Goal: Find specific page/section: Find specific page/section

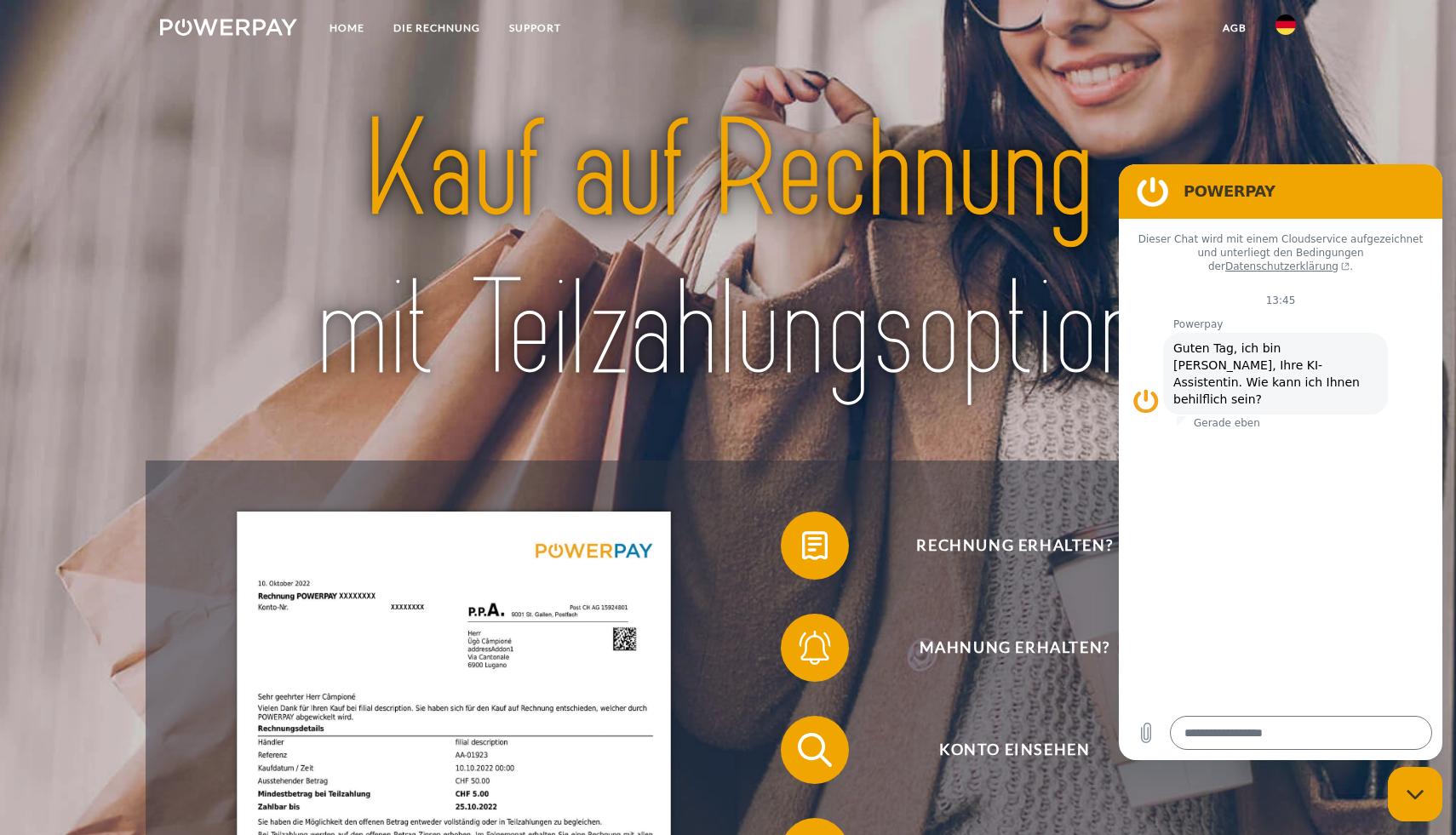
click at [1120, 25] on img at bounding box center [1286, 25] width 21 height 21
click at [1120, 79] on img at bounding box center [1286, 81] width 21 height 21
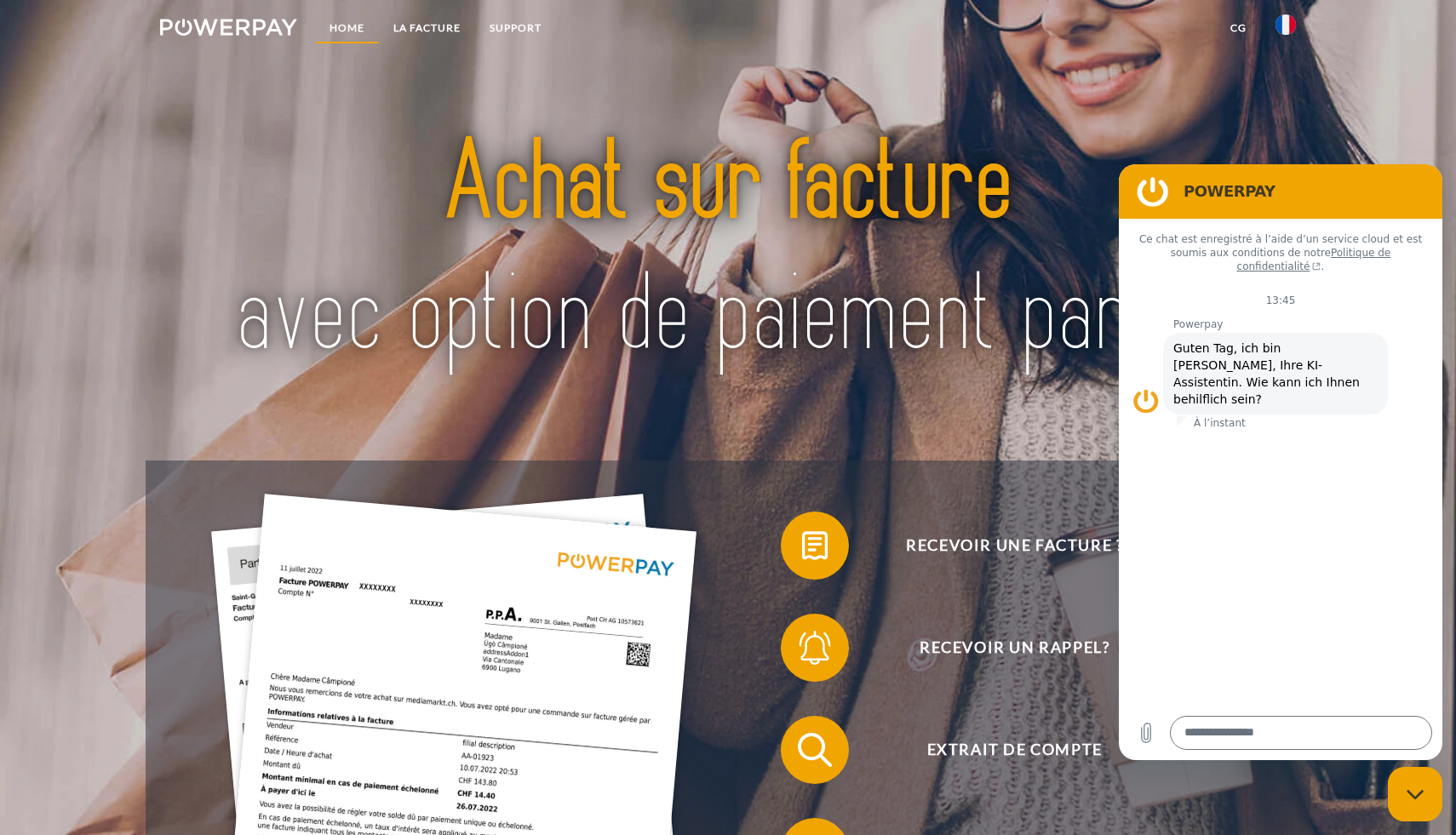
click at [356, 29] on link "Home" at bounding box center [347, 28] width 64 height 30
click at [430, 29] on link "LA FACTURE" at bounding box center [426, 28] width 96 height 30
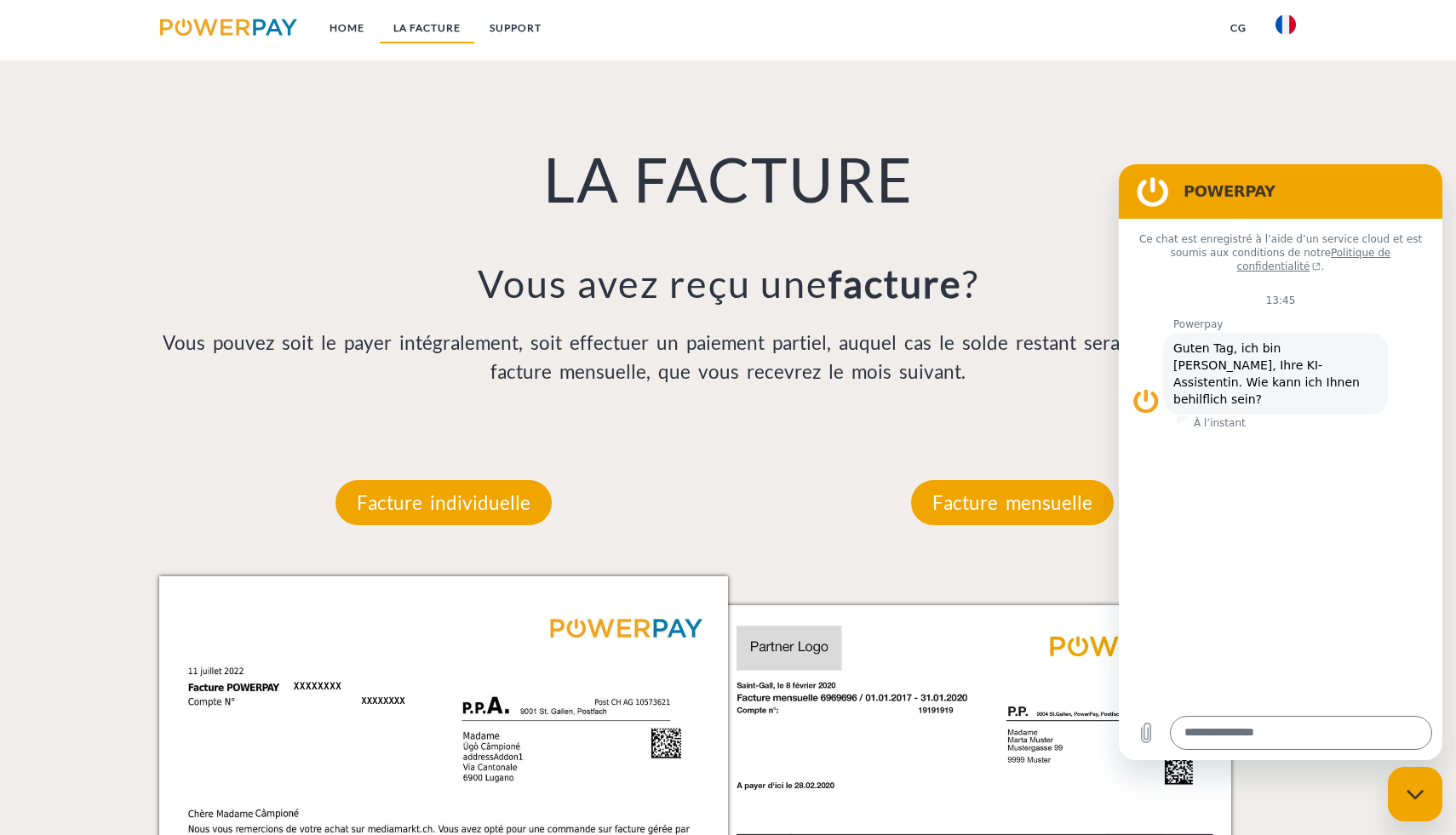
scroll to position [1269, 0]
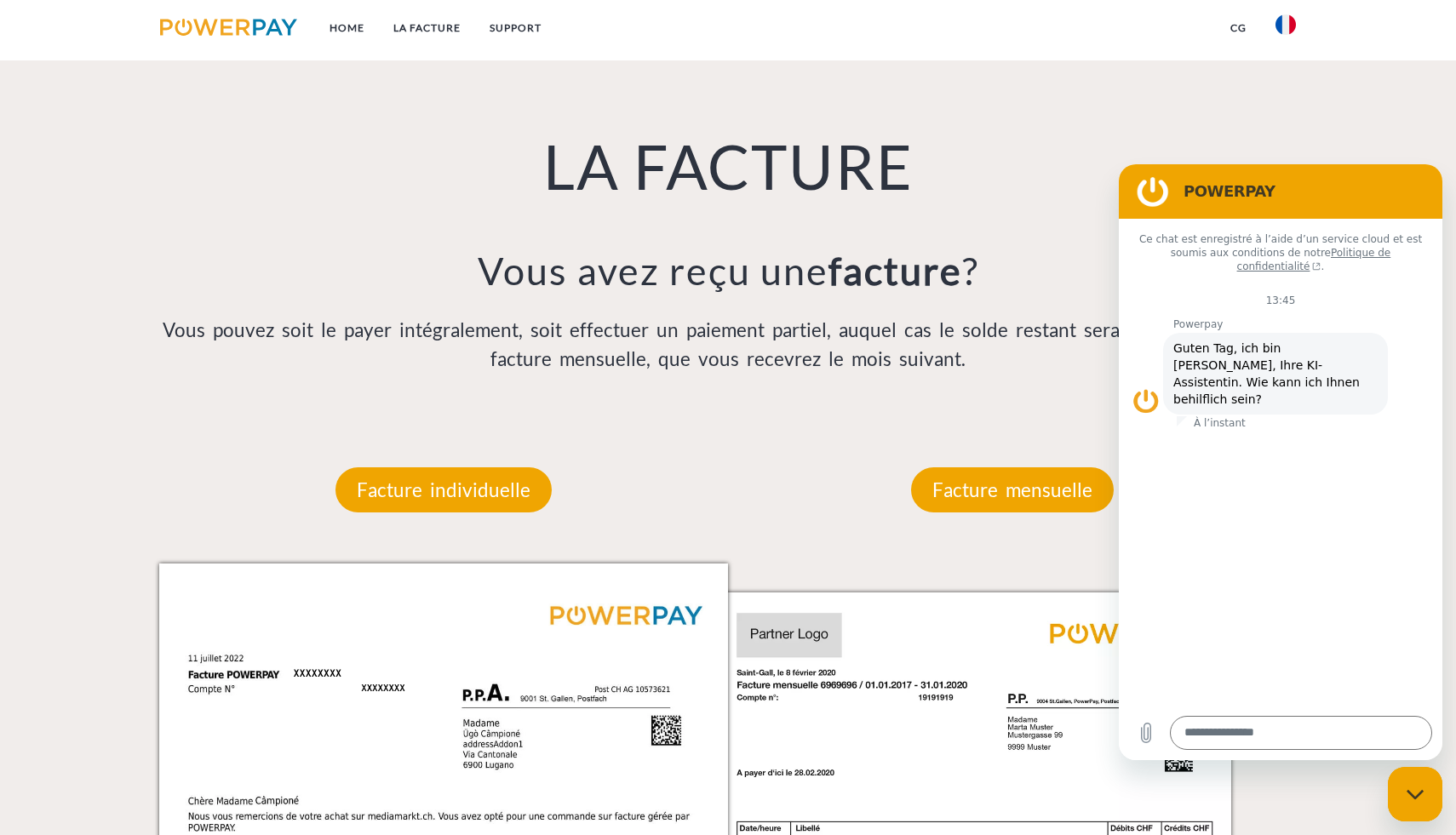
click at [1420, 179] on div "POWERPAY" at bounding box center [1277, 192] width 296 height 34
click at [1152, 196] on figure at bounding box center [1153, 192] width 34 height 34
click at [1146, 192] on figure at bounding box center [1153, 192] width 34 height 34
click at [505, 491] on p "Facture individuelle" at bounding box center [444, 490] width 217 height 46
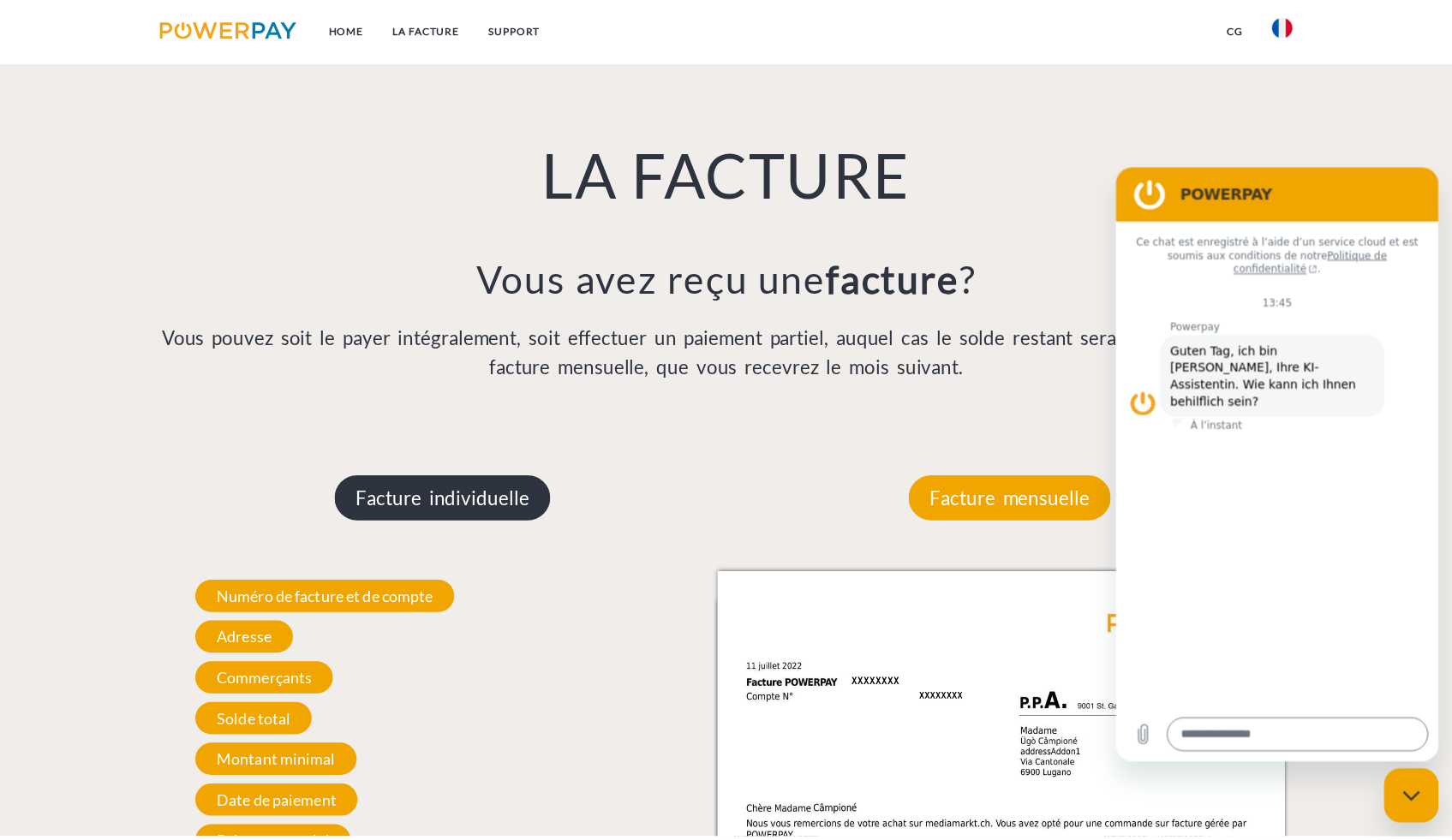
scroll to position [1257, 0]
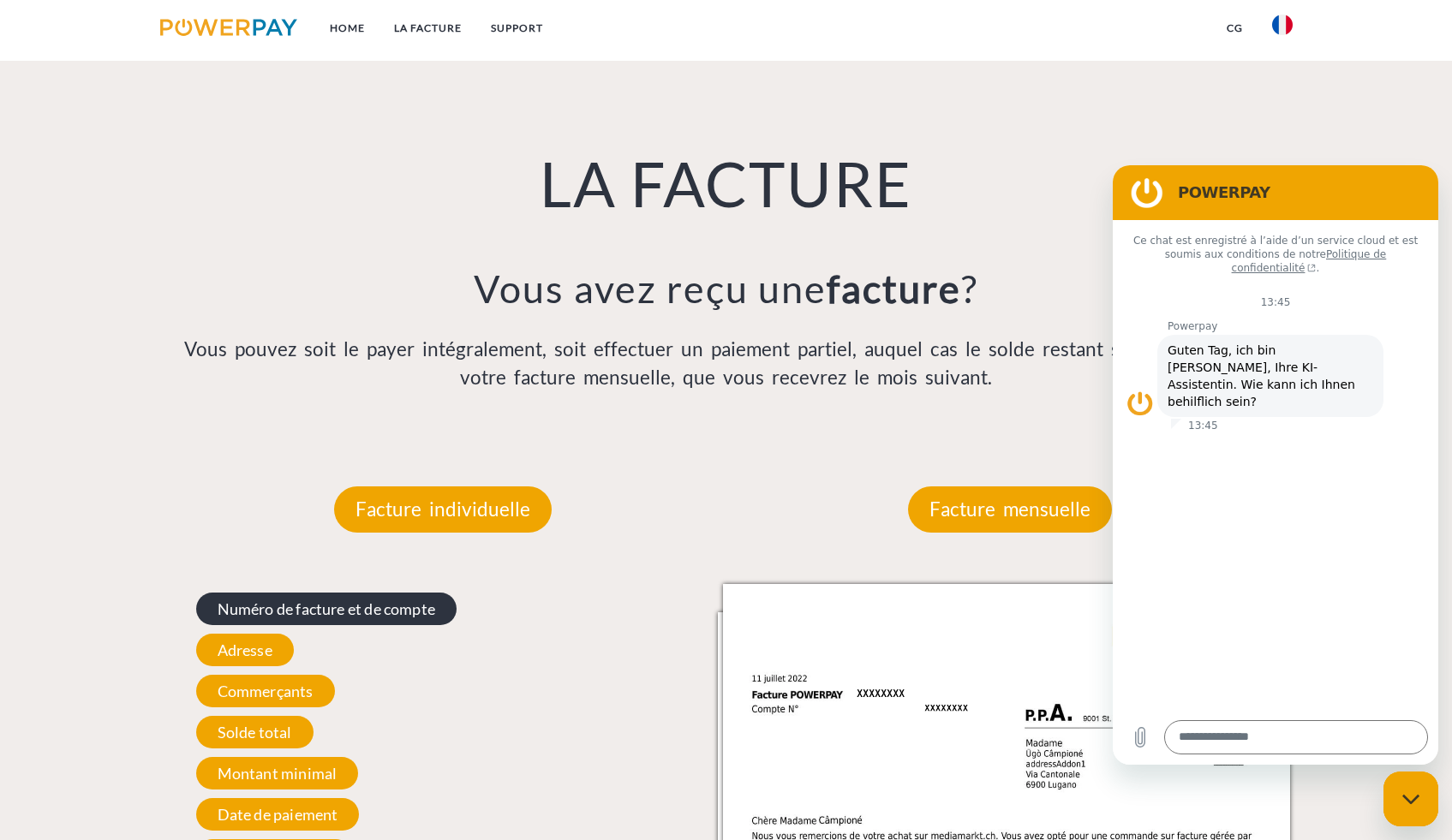
click at [384, 609] on span "Numéro de facture et de compte" at bounding box center [326, 609] width 261 height 32
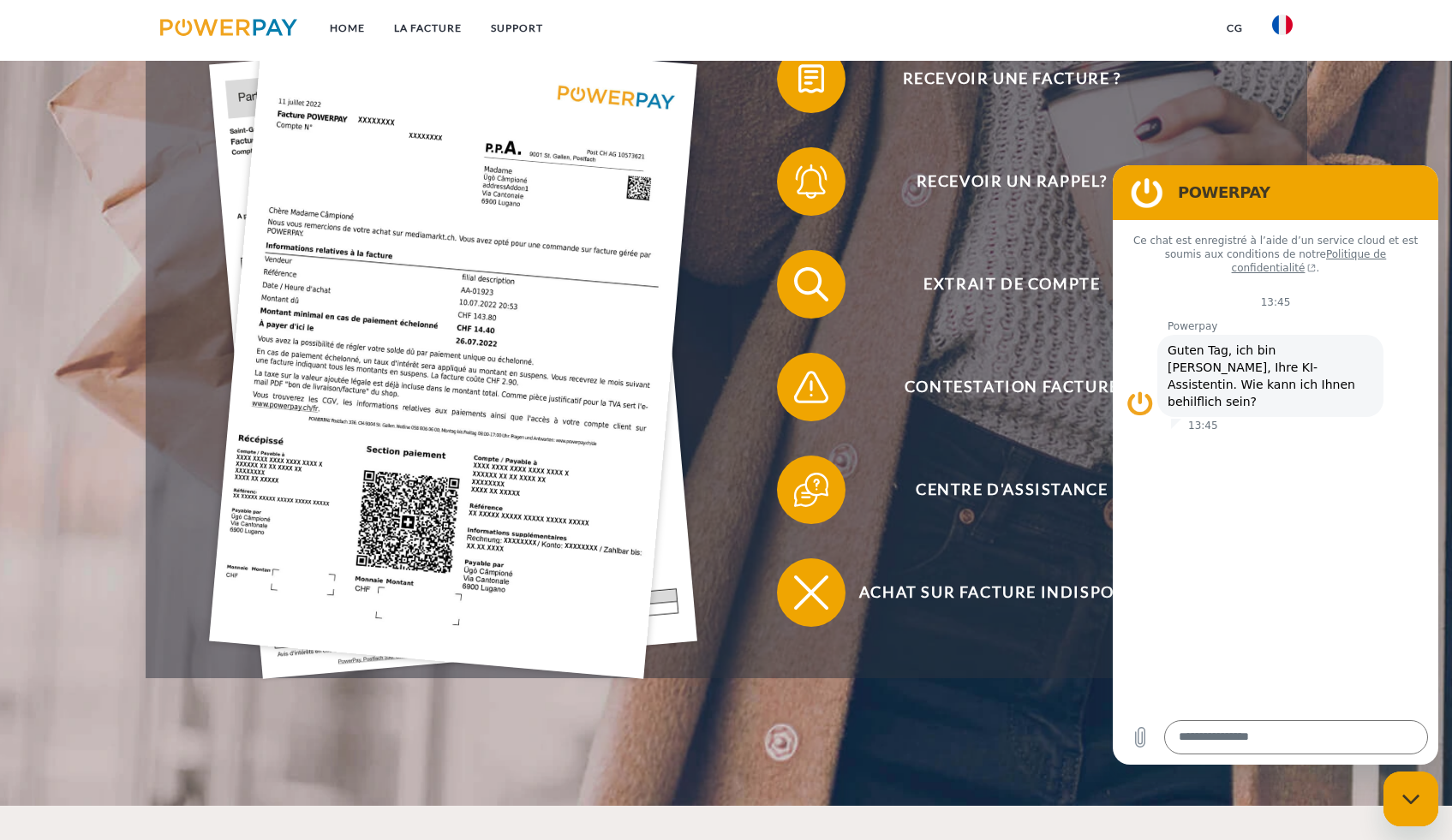
scroll to position [462, 0]
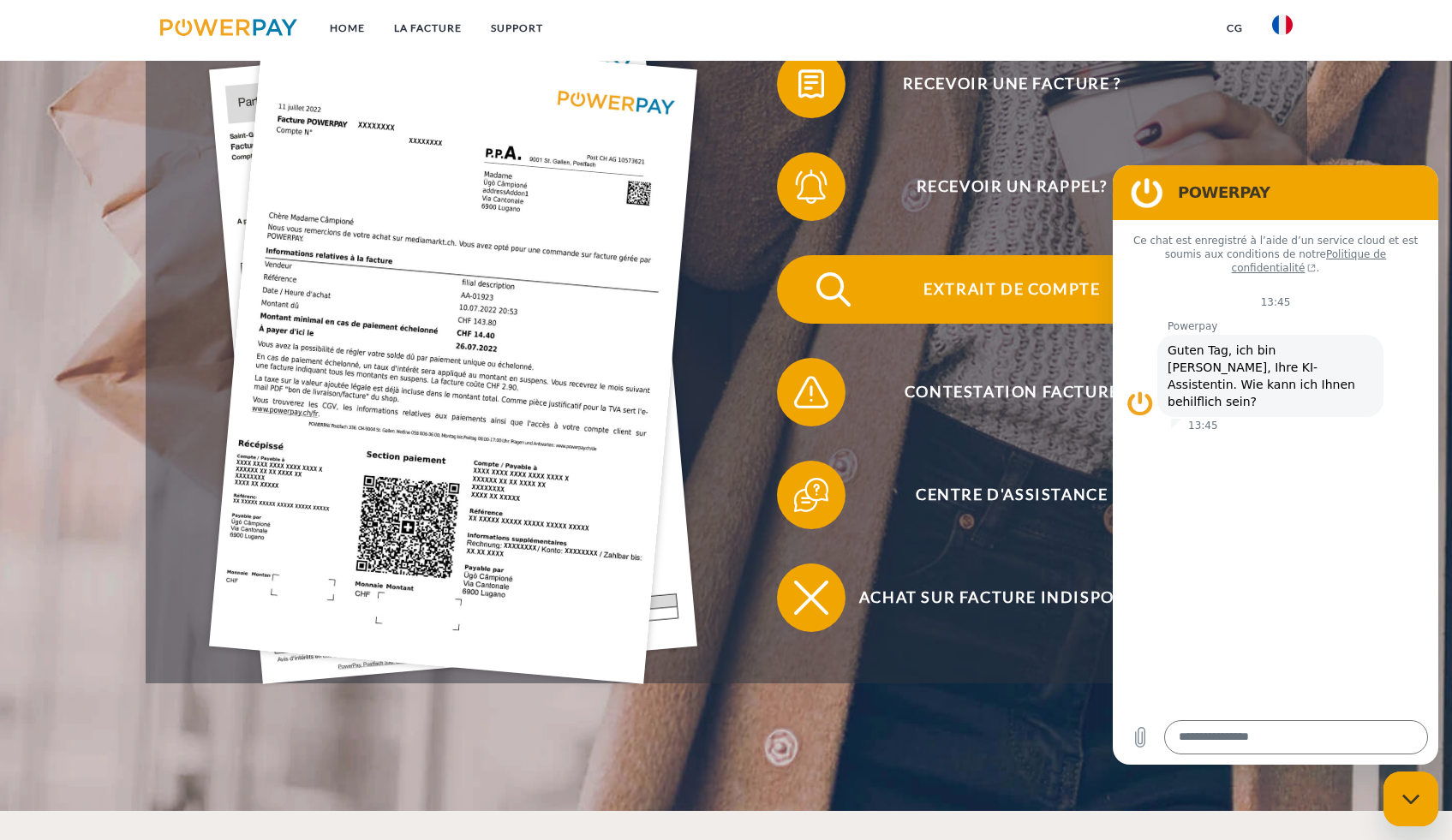
click at [1003, 293] on span "Extrait de compte" at bounding box center [1011, 290] width 420 height 69
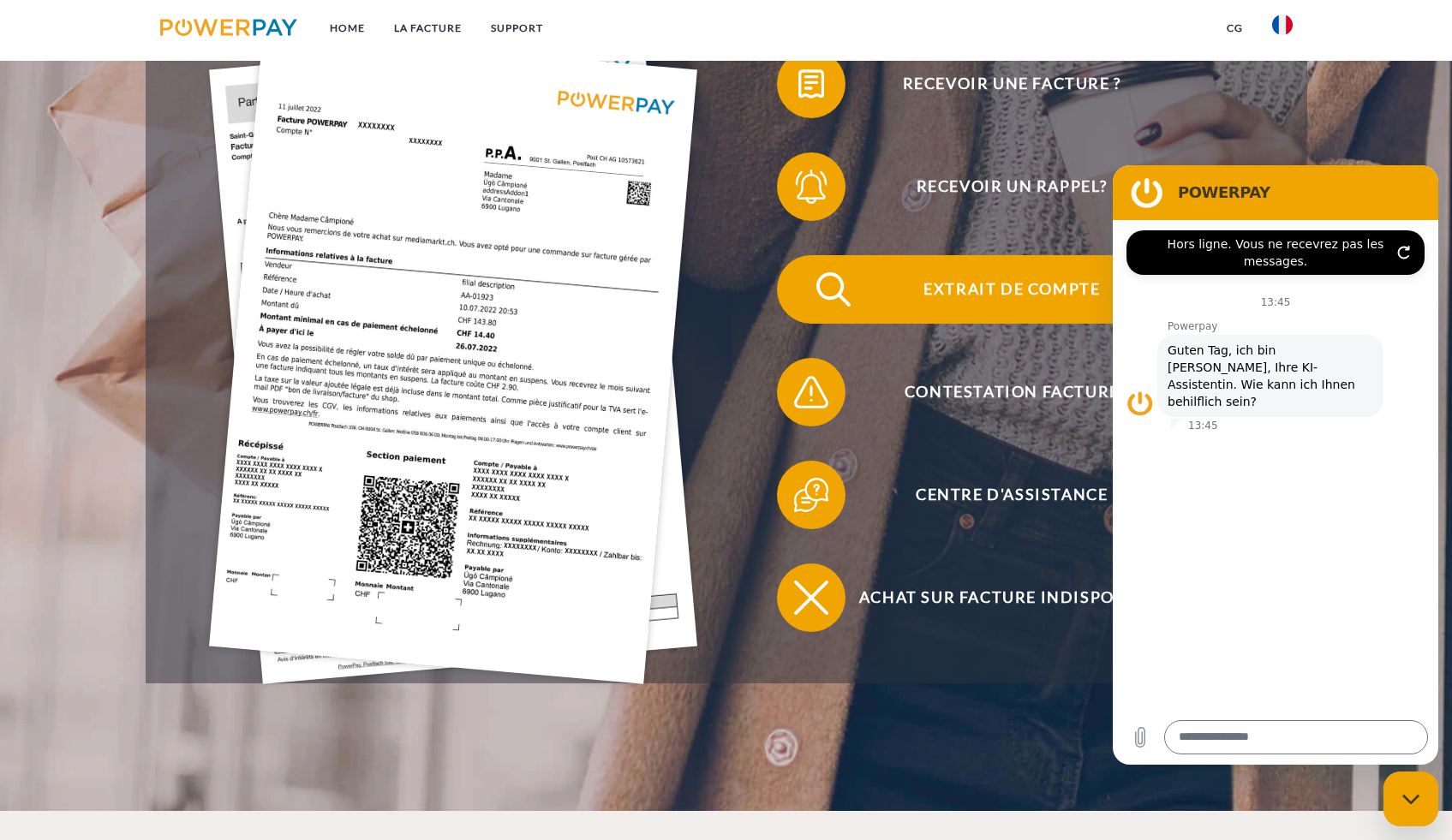
click at [955, 291] on span "Extrait de compte" at bounding box center [1011, 290] width 420 height 69
click at [936, 299] on span "Extrait de compte" at bounding box center [1011, 290] width 420 height 69
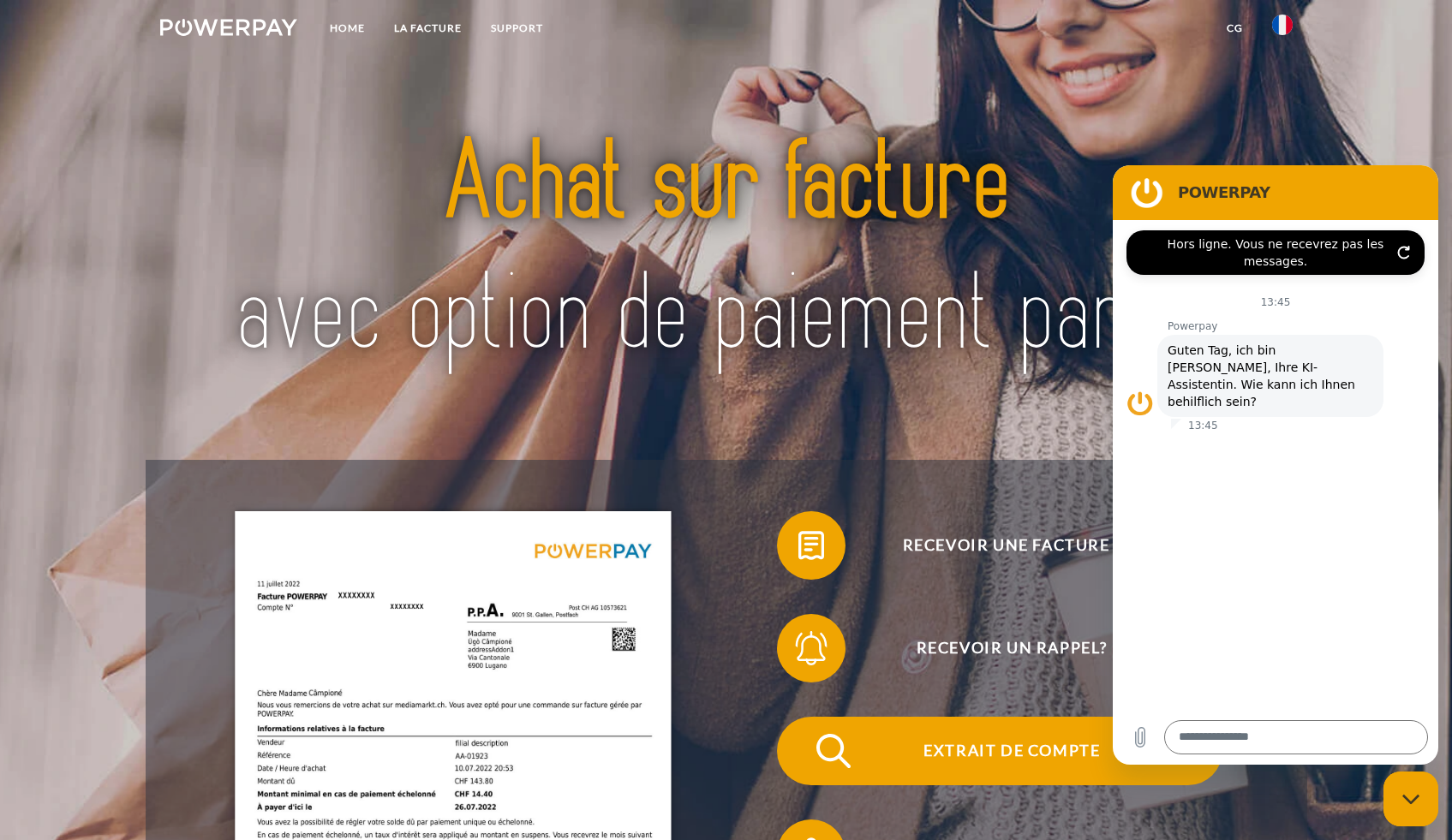
click at [973, 751] on span "Extrait de compte" at bounding box center [1011, 751] width 420 height 69
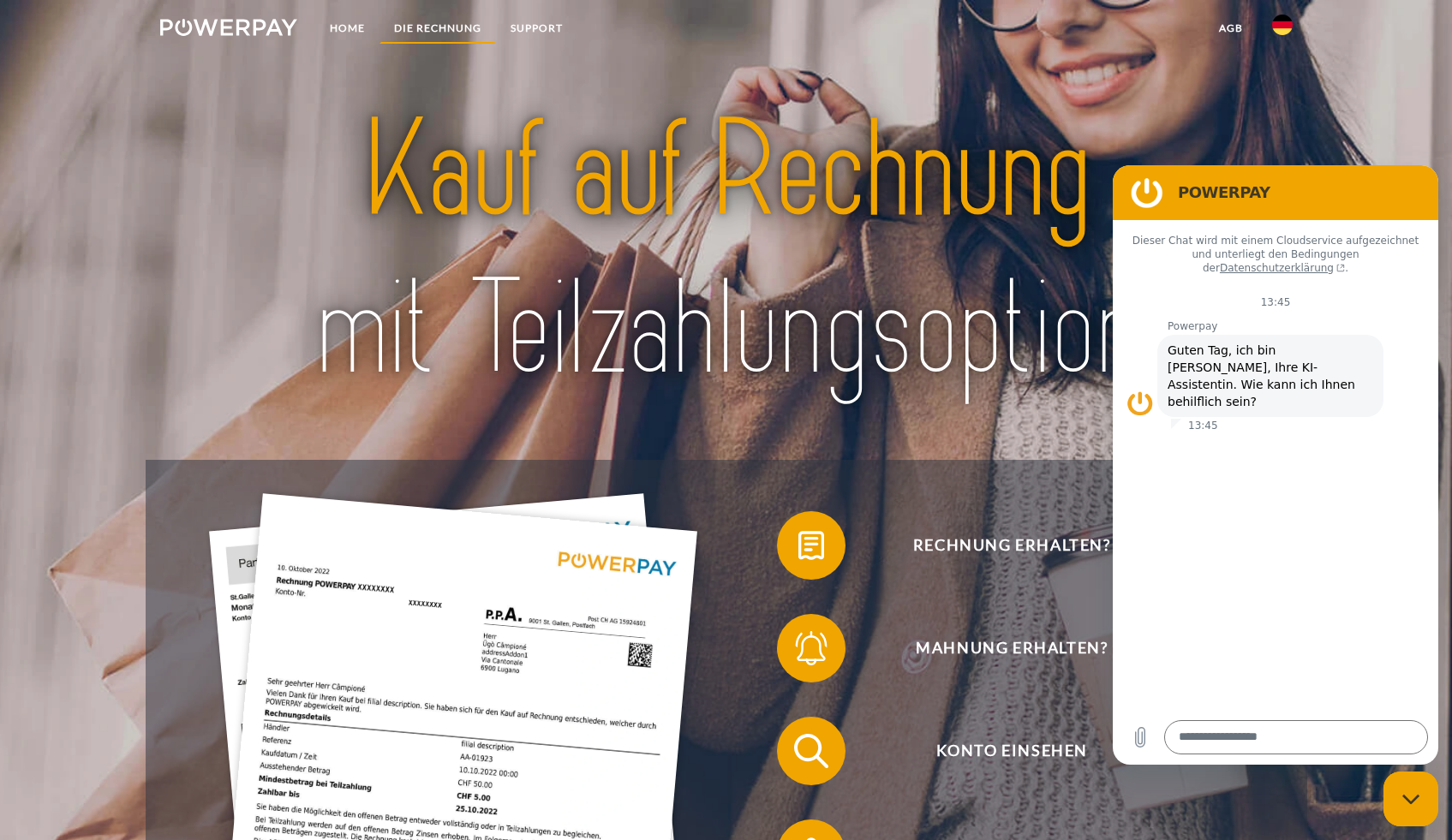
click at [425, 26] on link "DIE RECHNUNG" at bounding box center [438, 28] width 117 height 31
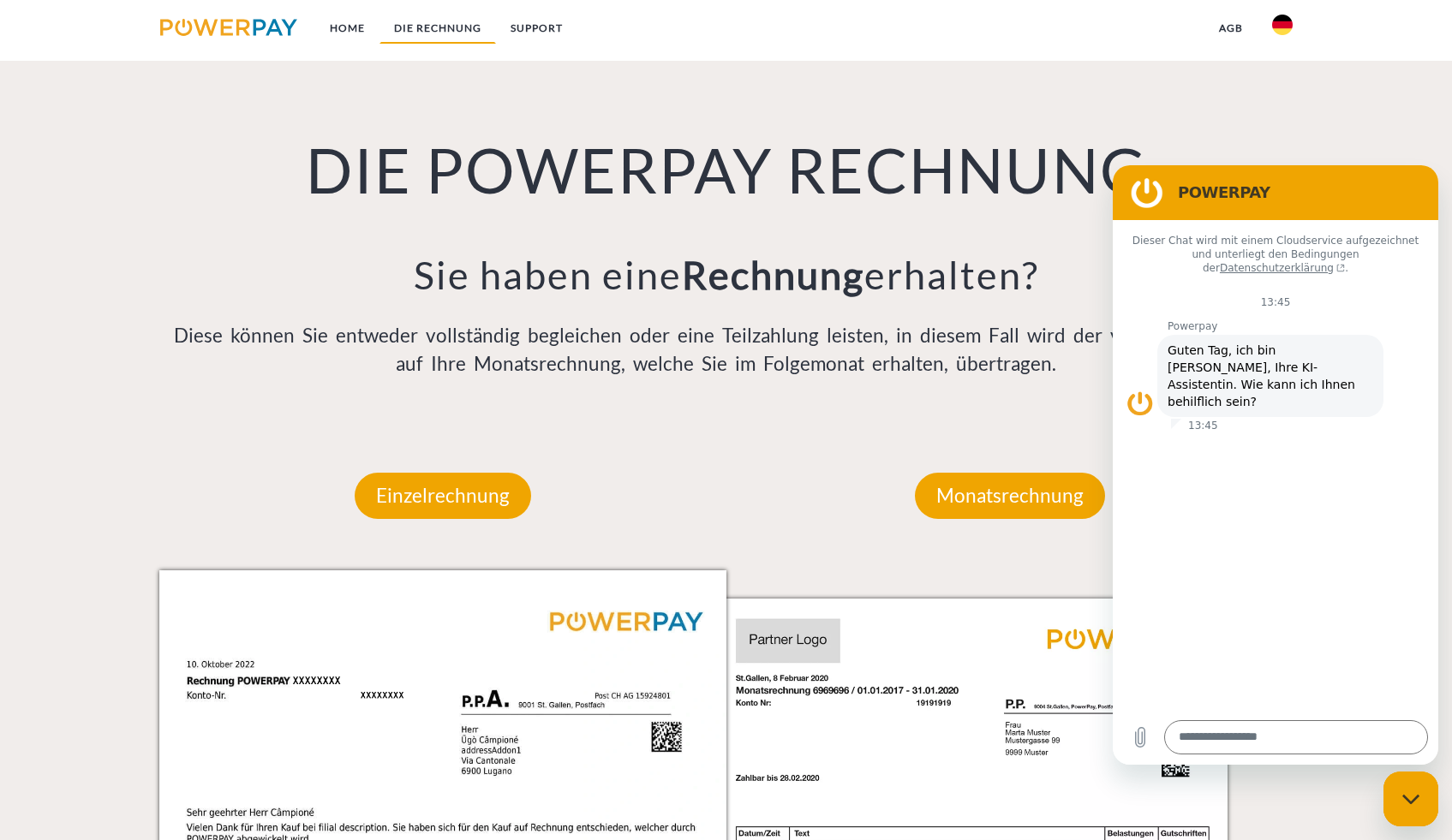
scroll to position [1277, 0]
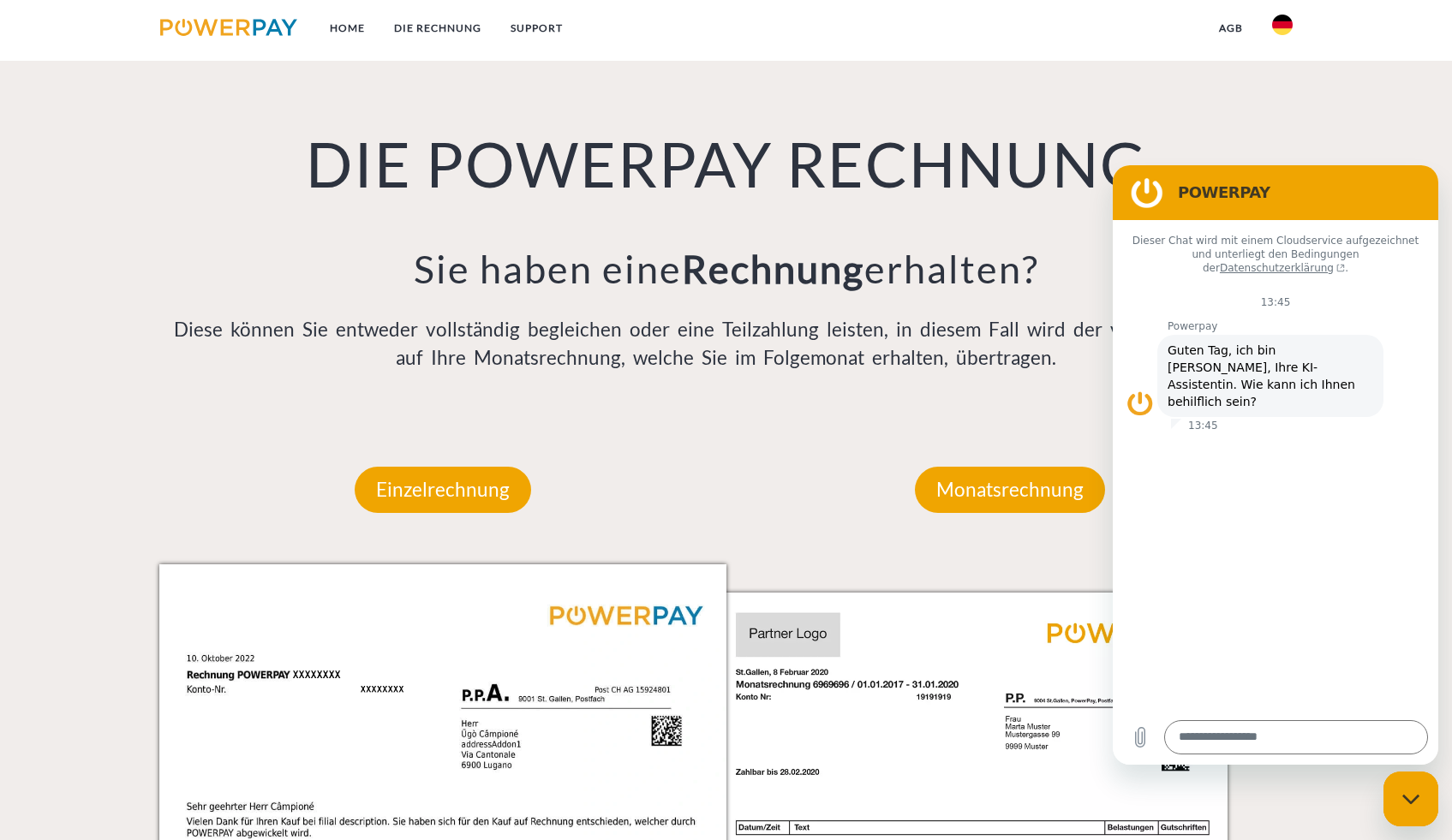
click at [1288, 23] on img at bounding box center [1283, 25] width 21 height 21
click at [1279, 89] on img at bounding box center [1283, 81] width 21 height 21
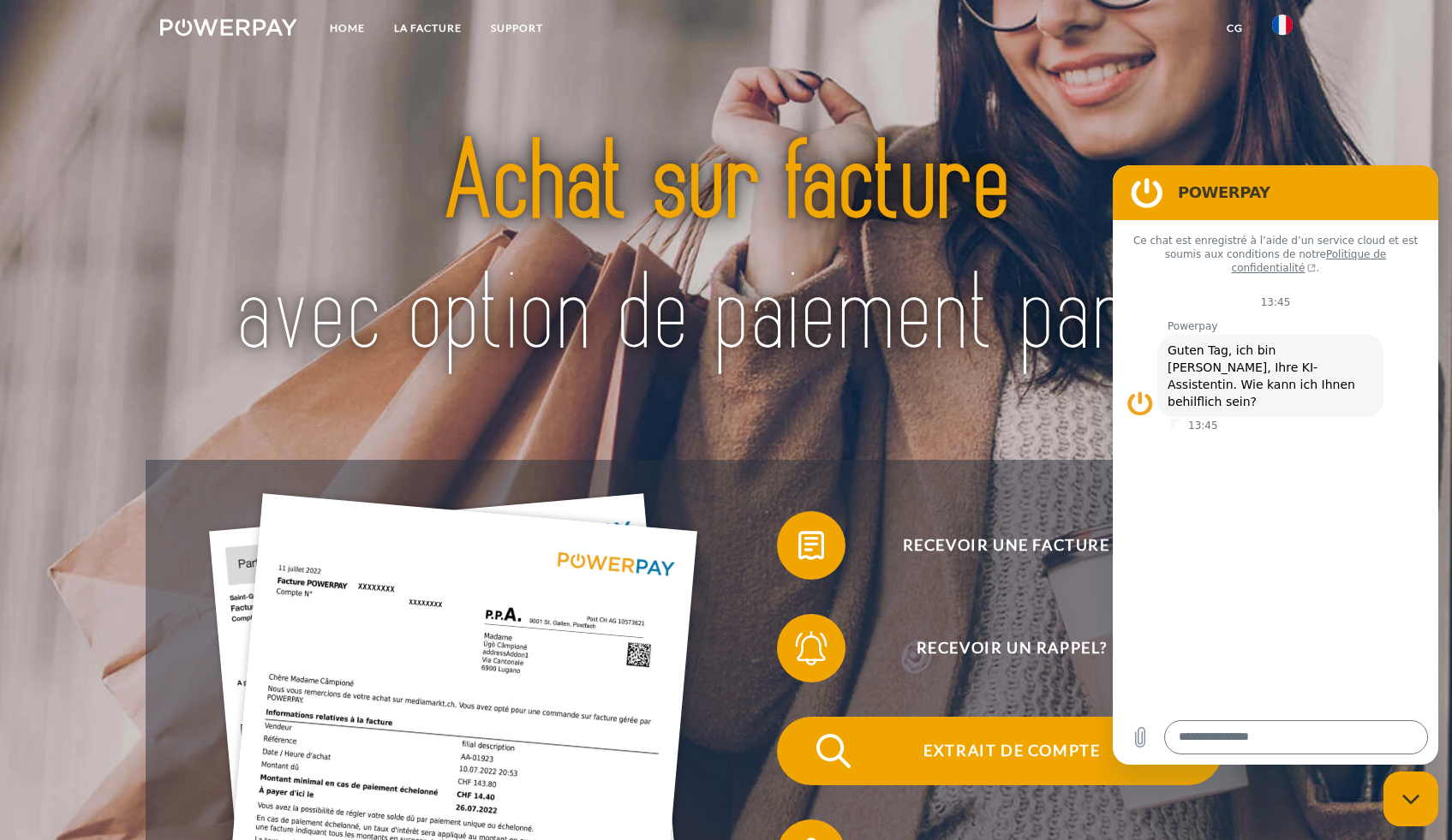
click at [962, 752] on span "Extrait de compte" at bounding box center [1011, 751] width 420 height 69
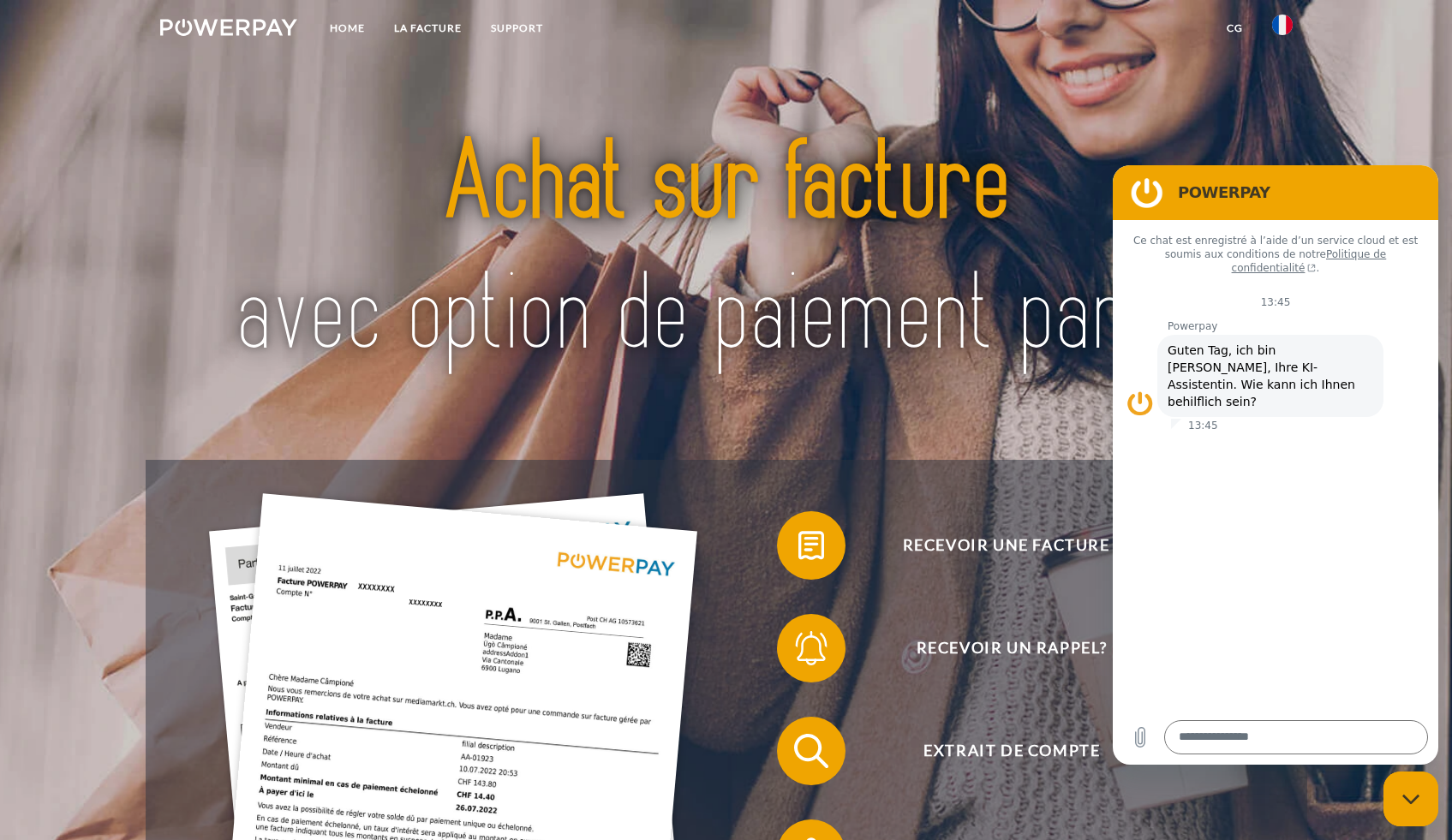
click at [1145, 195] on figure at bounding box center [1147, 193] width 34 height 34
click at [335, 30] on link "Home" at bounding box center [347, 28] width 64 height 31
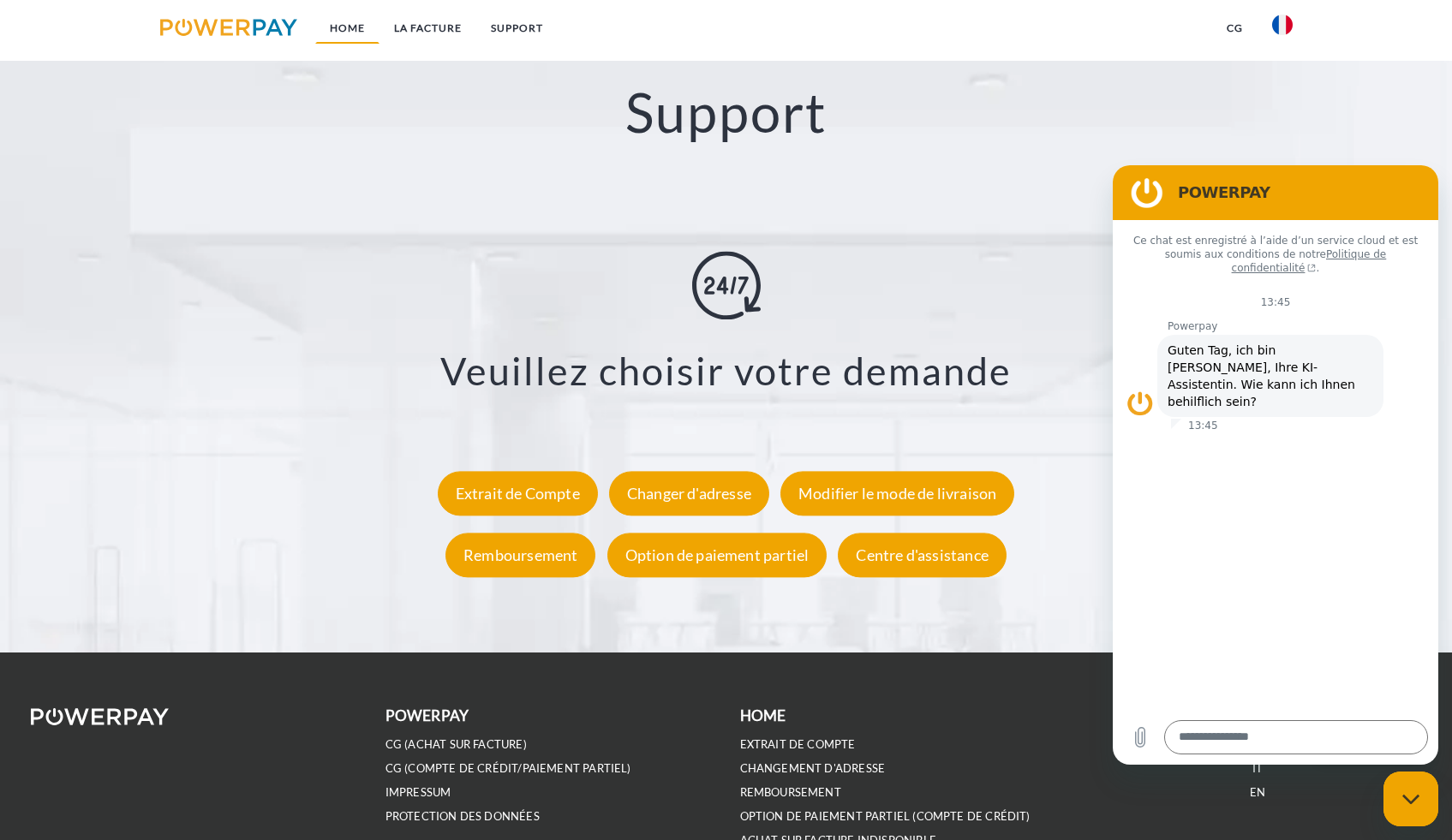
scroll to position [3227, 0]
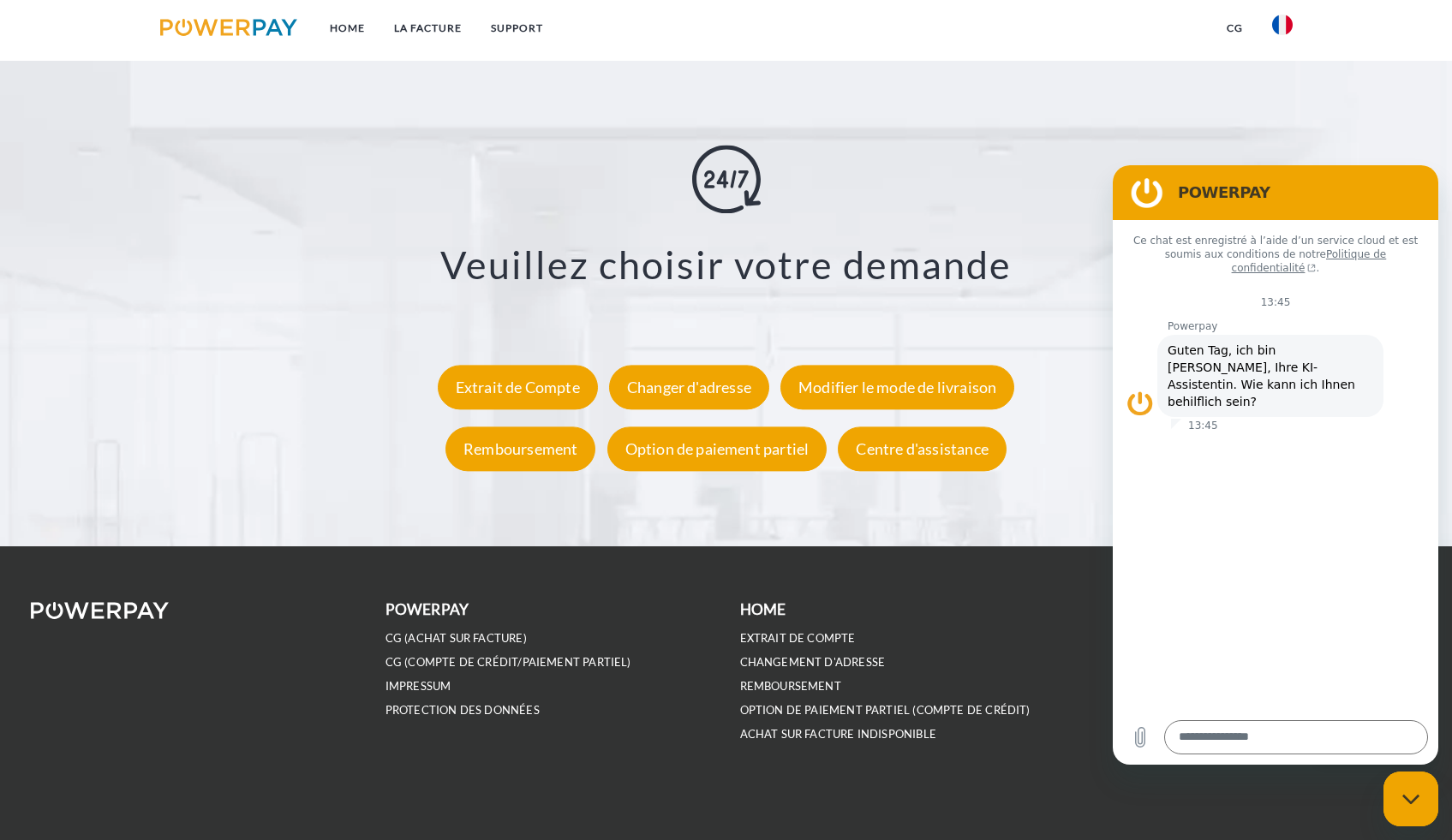
click at [1408, 116] on div "Support X Modifier le mode de livraison Formulaire Remboursement Formulaire Opt…" at bounding box center [726, 217] width 1452 height 659
click at [357, 30] on link "Home" at bounding box center [347, 28] width 64 height 31
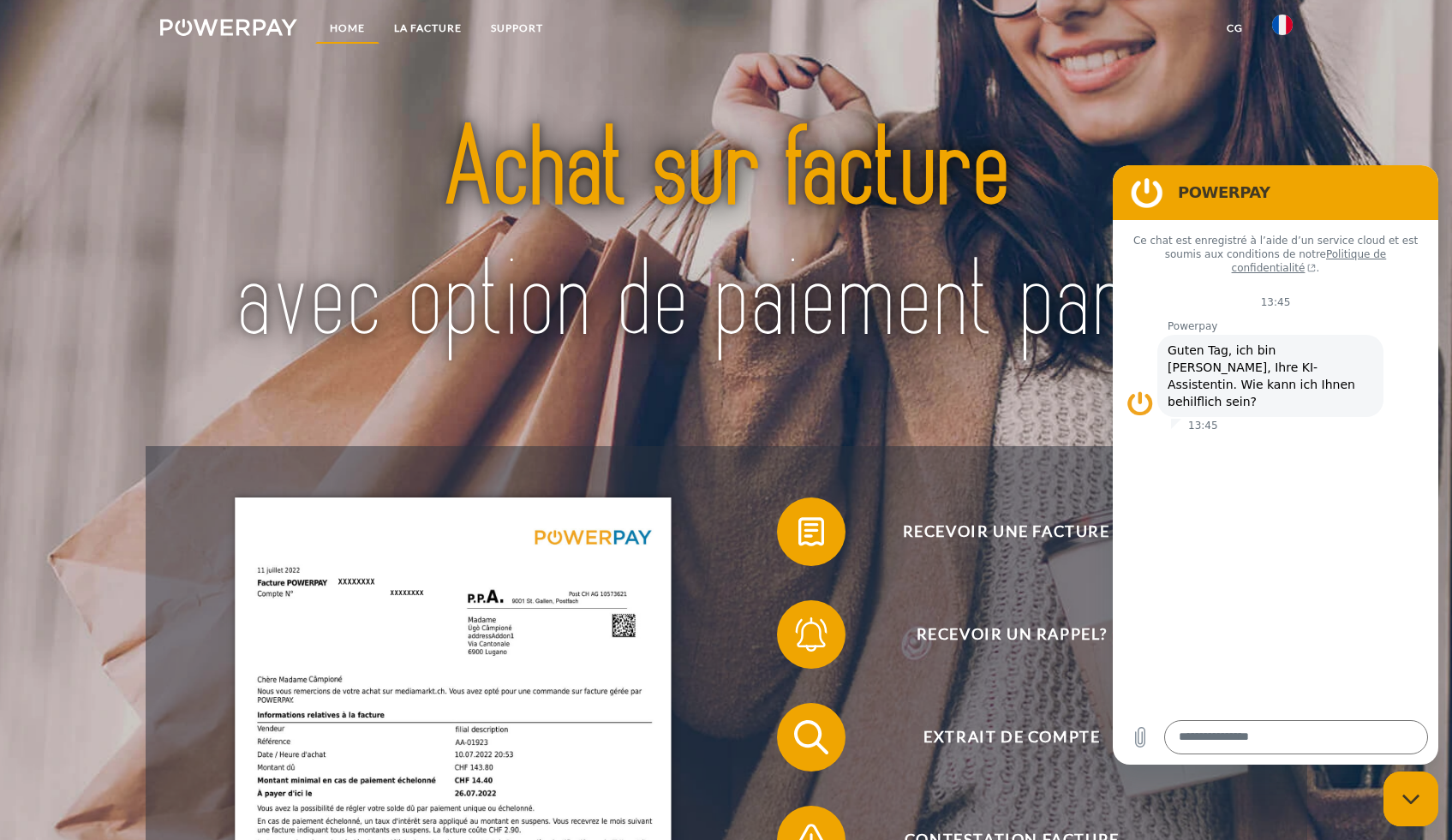
scroll to position [0, 0]
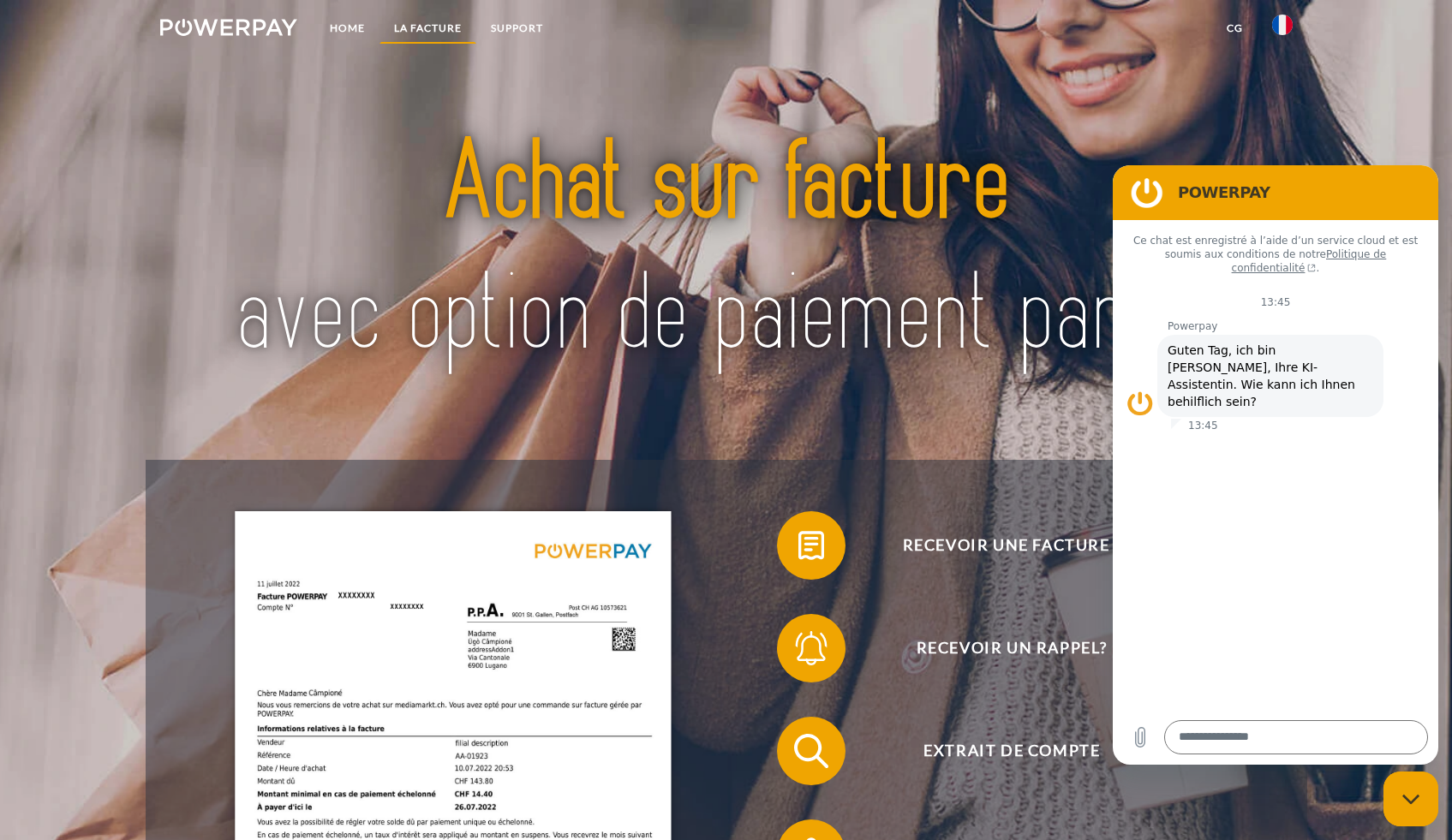
click at [421, 32] on link "LA FACTURE" at bounding box center [427, 28] width 97 height 31
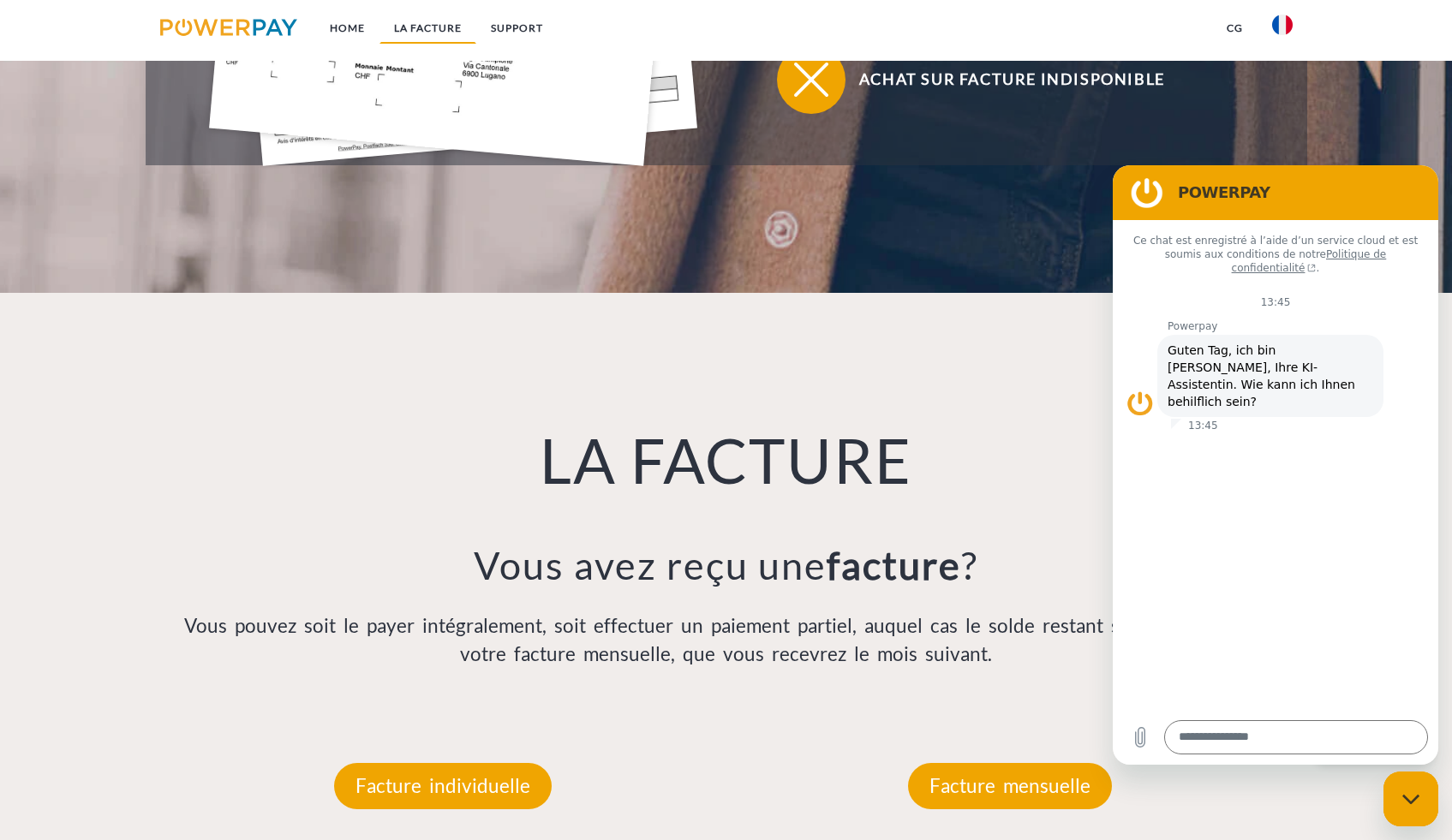
scroll to position [1277, 0]
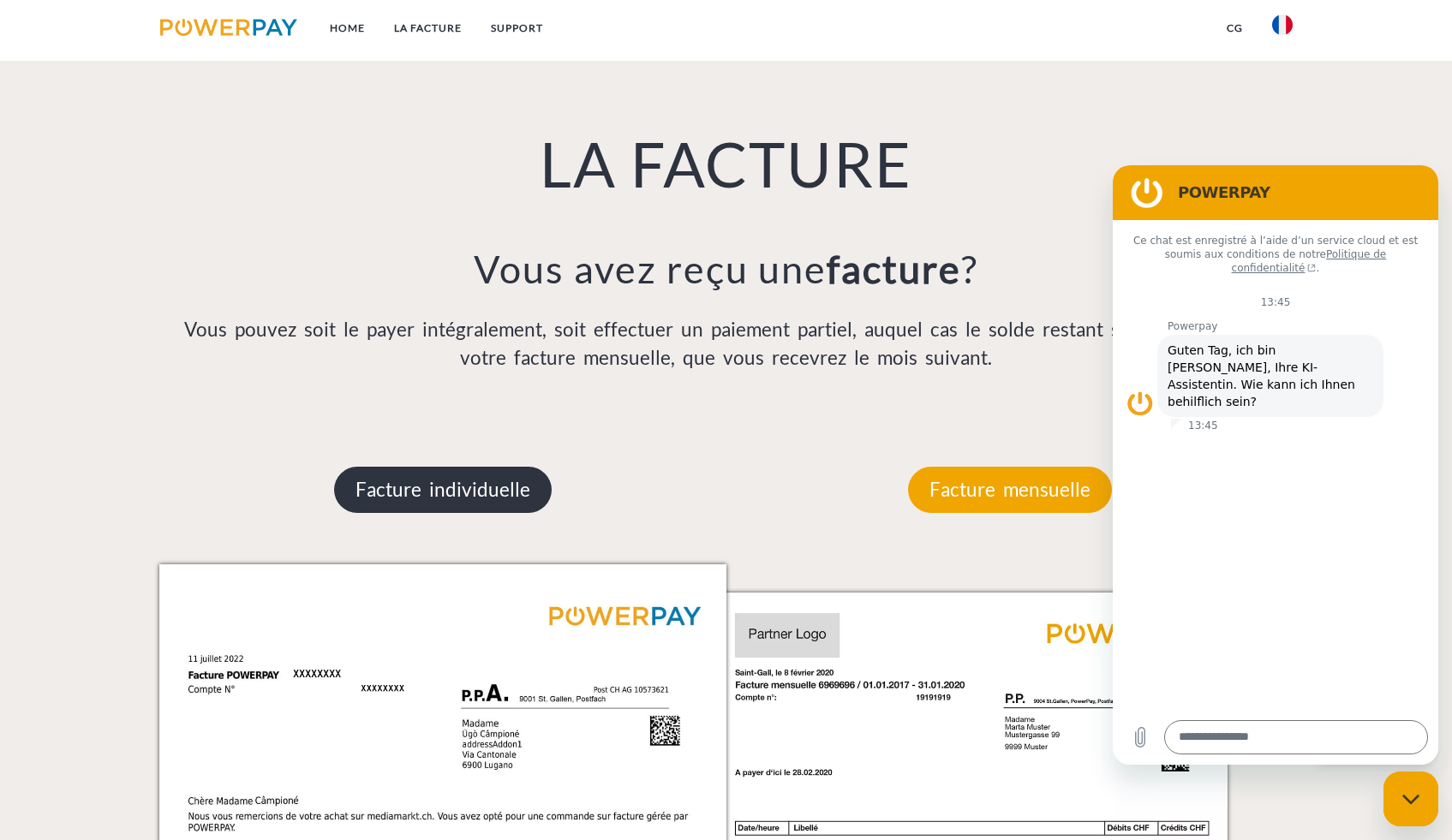
click at [424, 499] on p "Facture individuelle" at bounding box center [444, 490] width 218 height 46
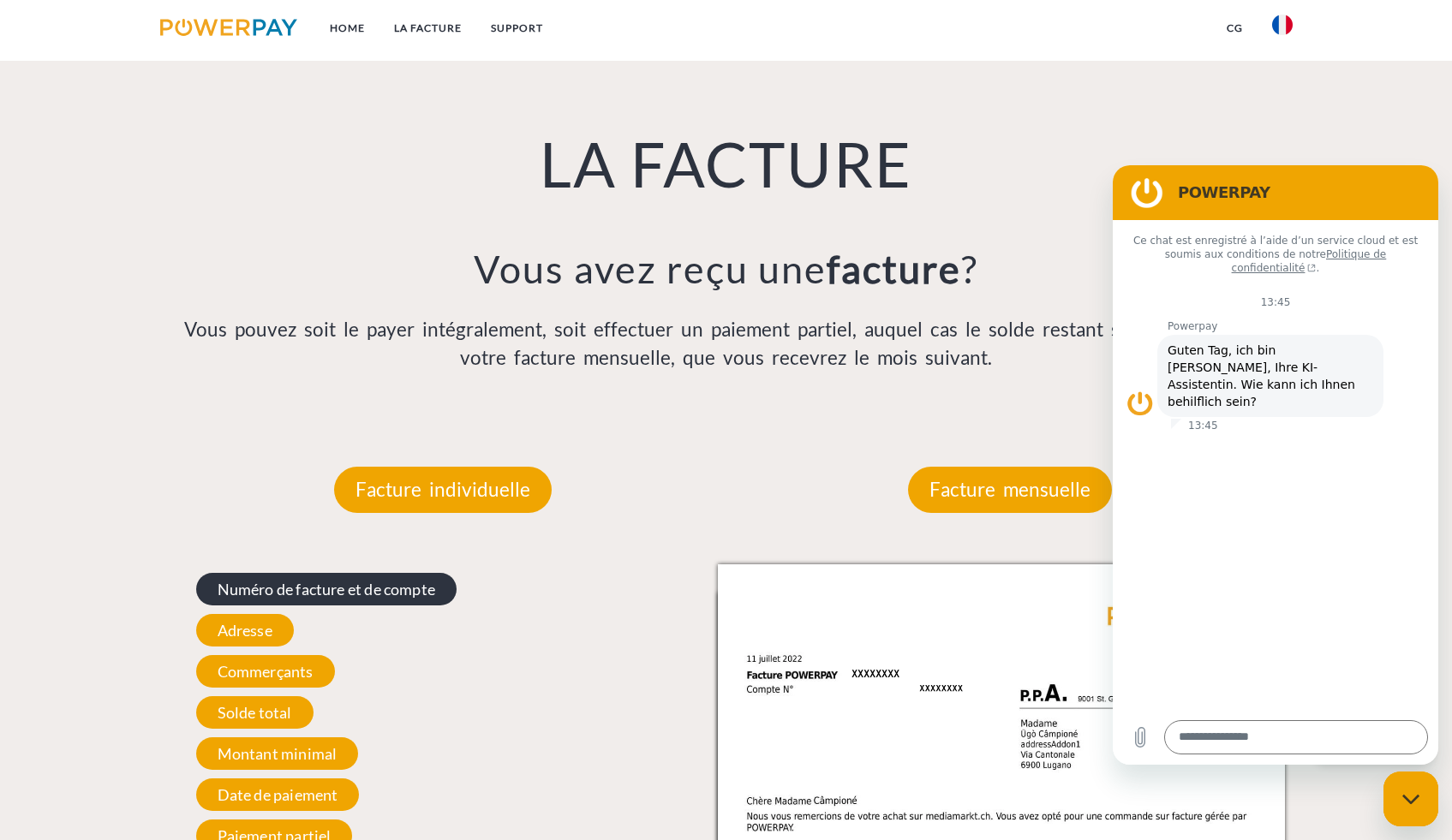
click at [389, 599] on span "Numéro de facture et de compte" at bounding box center [326, 590] width 261 height 32
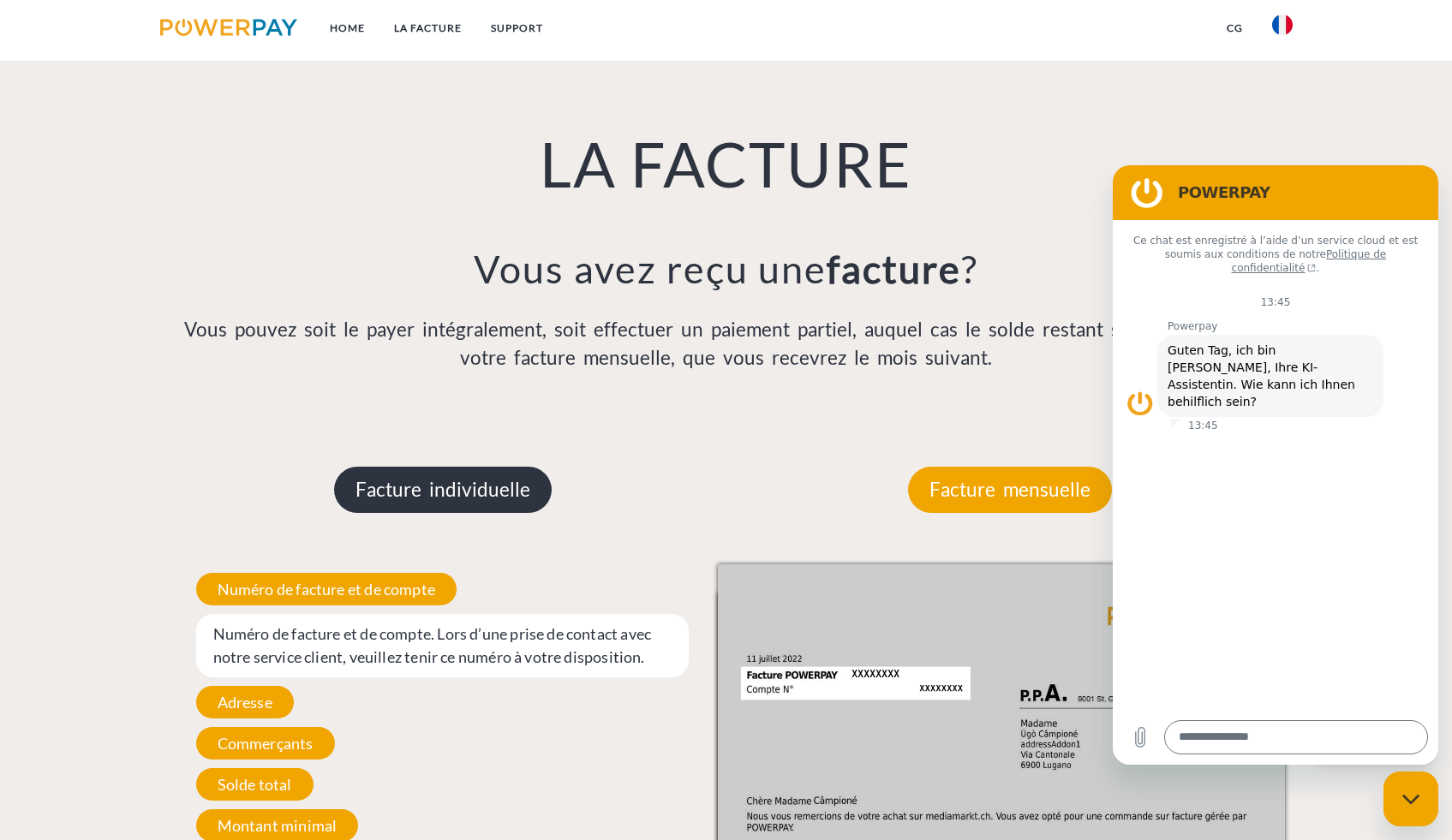
click at [418, 501] on p "Facture individuelle" at bounding box center [444, 490] width 218 height 46
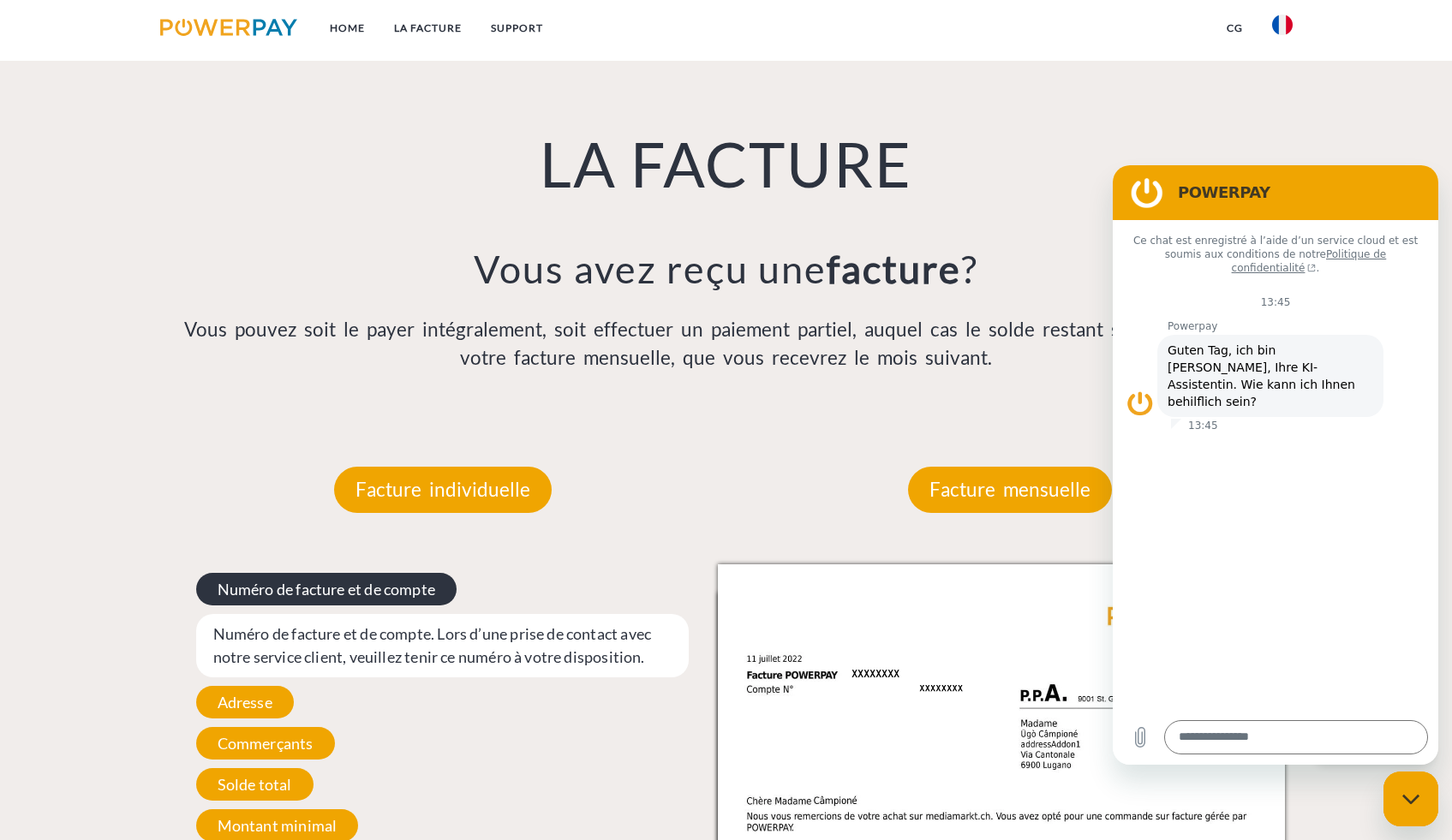
click at [349, 593] on span "Numéro de facture et de compte" at bounding box center [326, 590] width 261 height 32
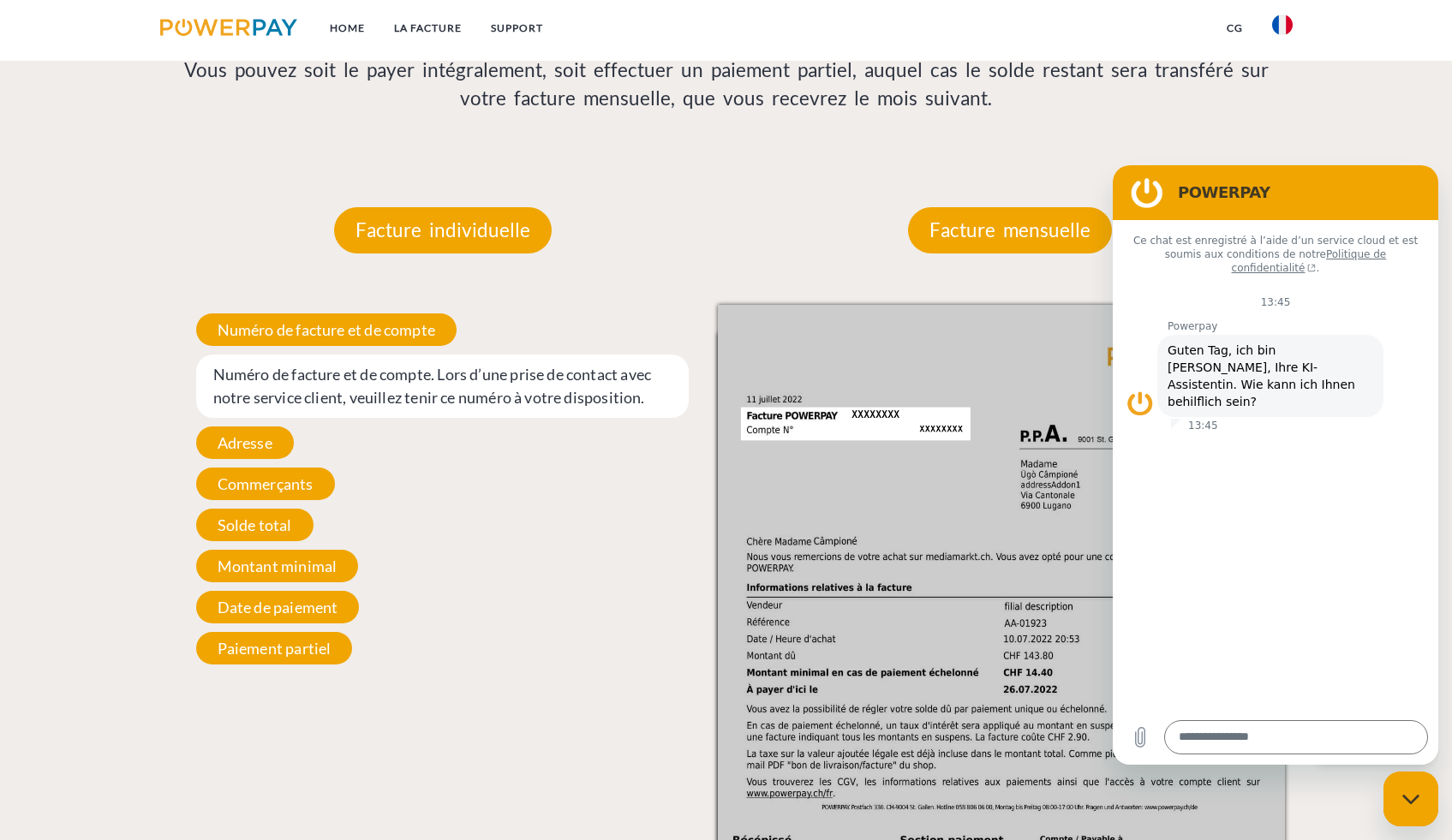
scroll to position [1500, 0]
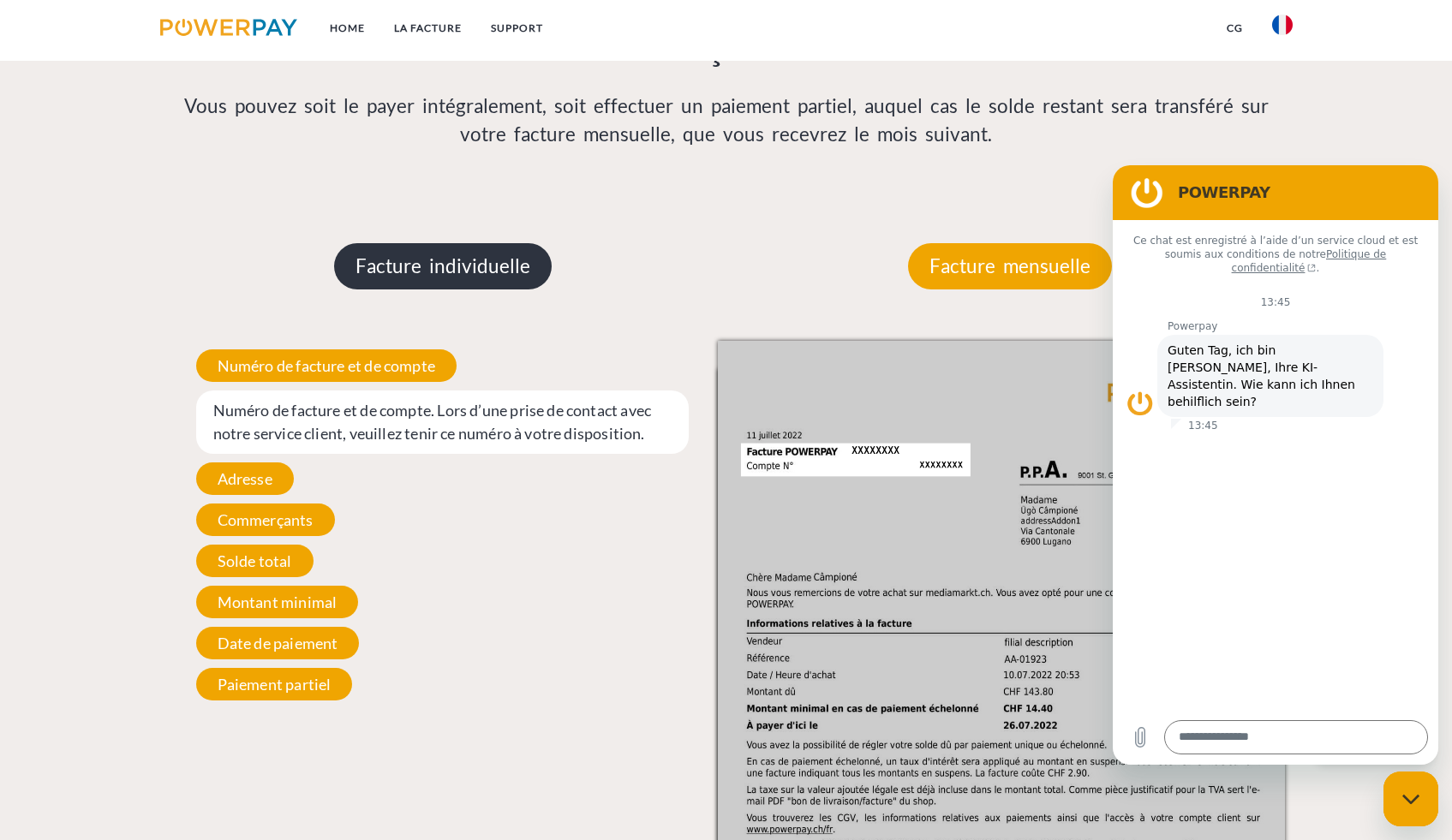
click at [440, 277] on p "Facture individuelle" at bounding box center [444, 267] width 218 height 46
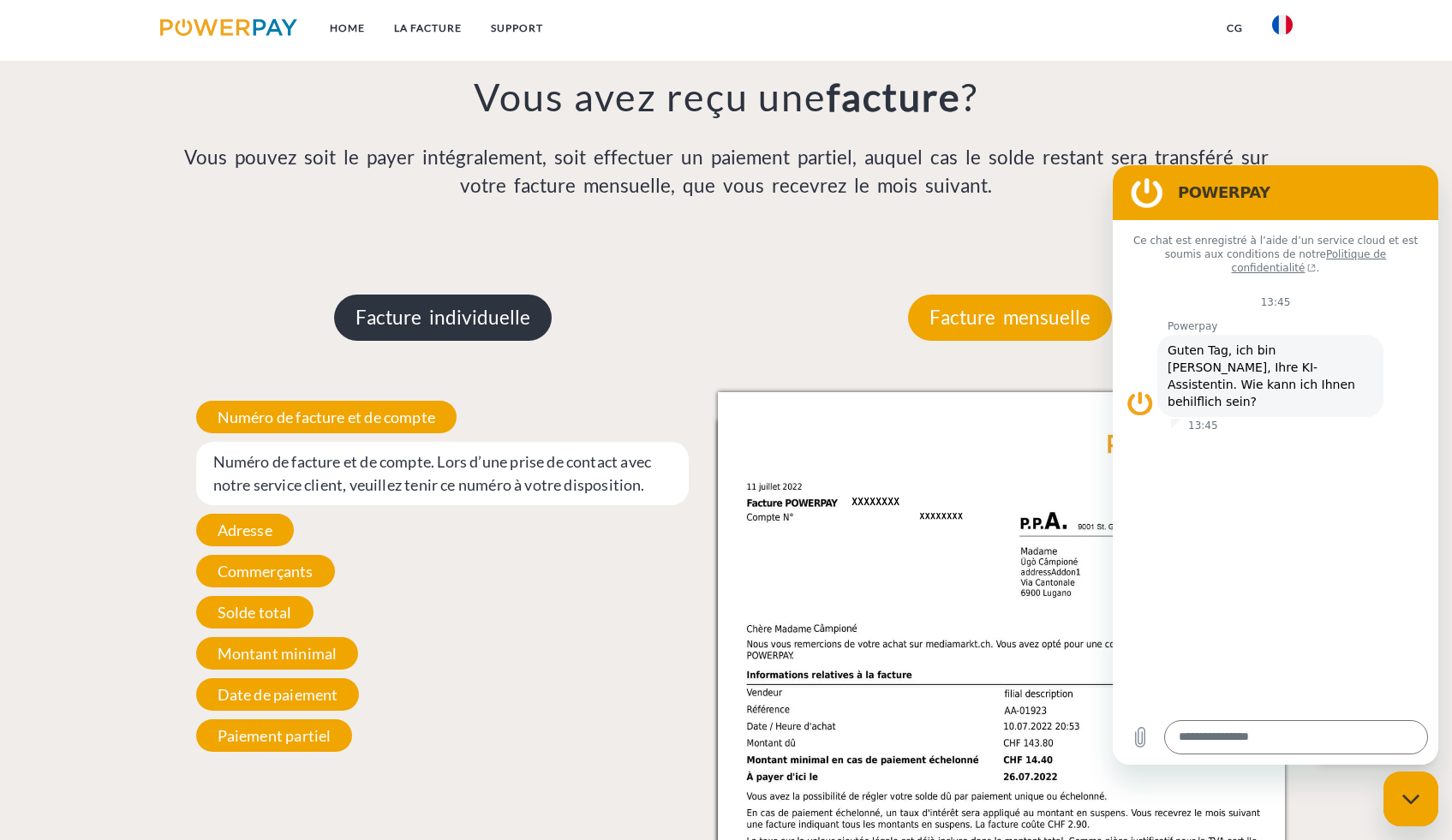
scroll to position [1454, 0]
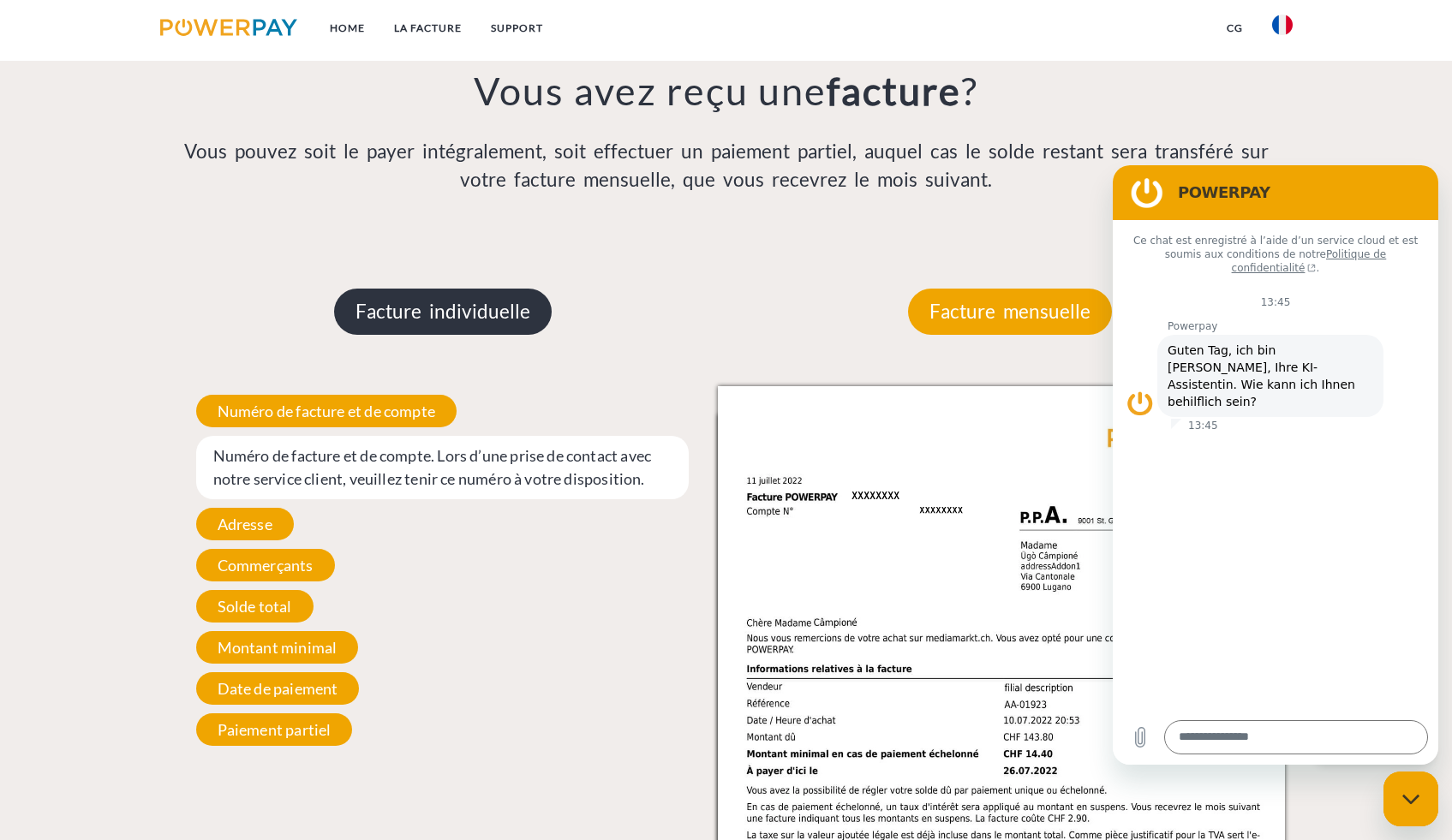
click at [437, 318] on p "Facture individuelle" at bounding box center [444, 312] width 218 height 46
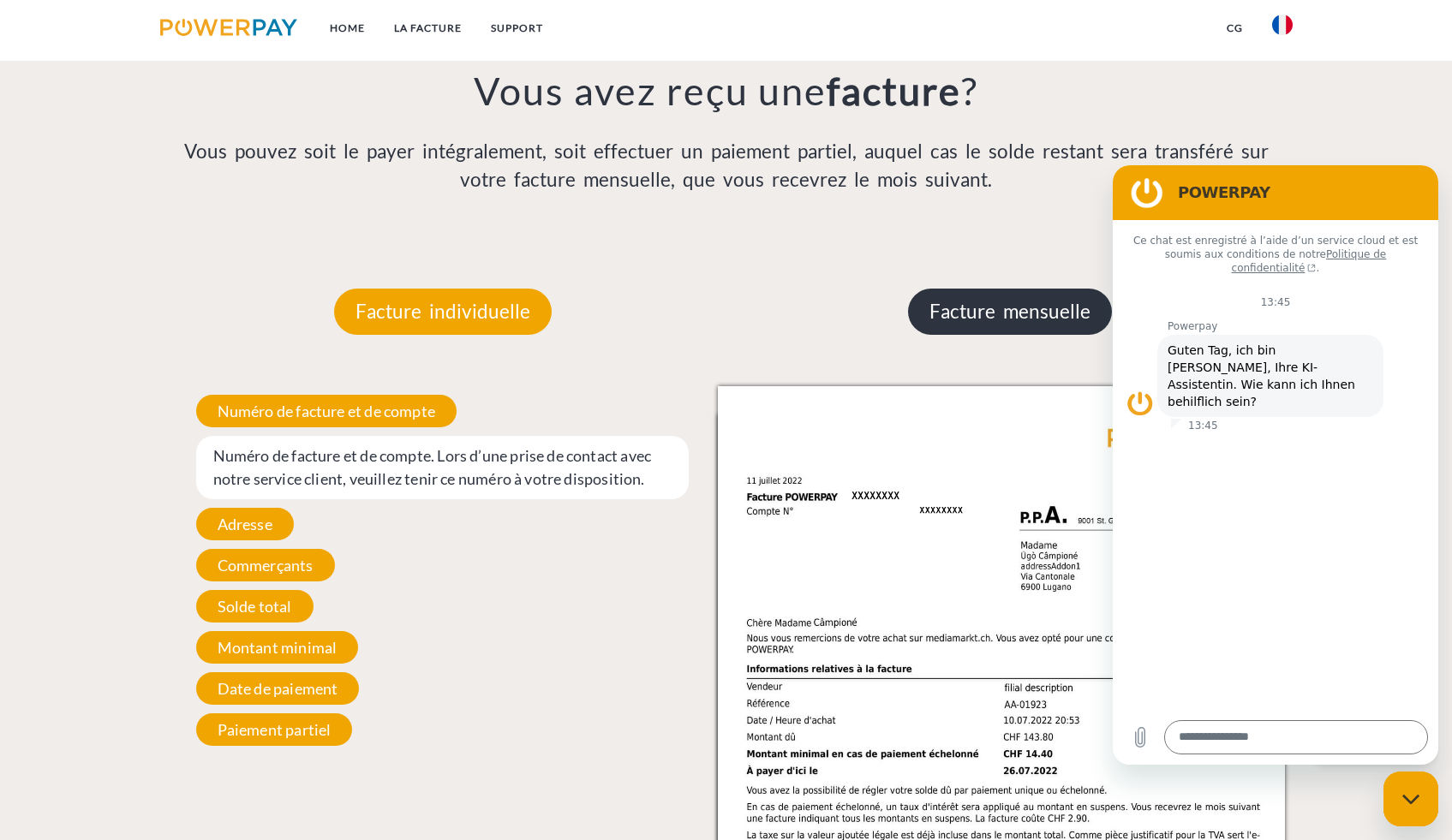
click at [944, 316] on p "Facture mensuelle" at bounding box center [1009, 312] width 204 height 46
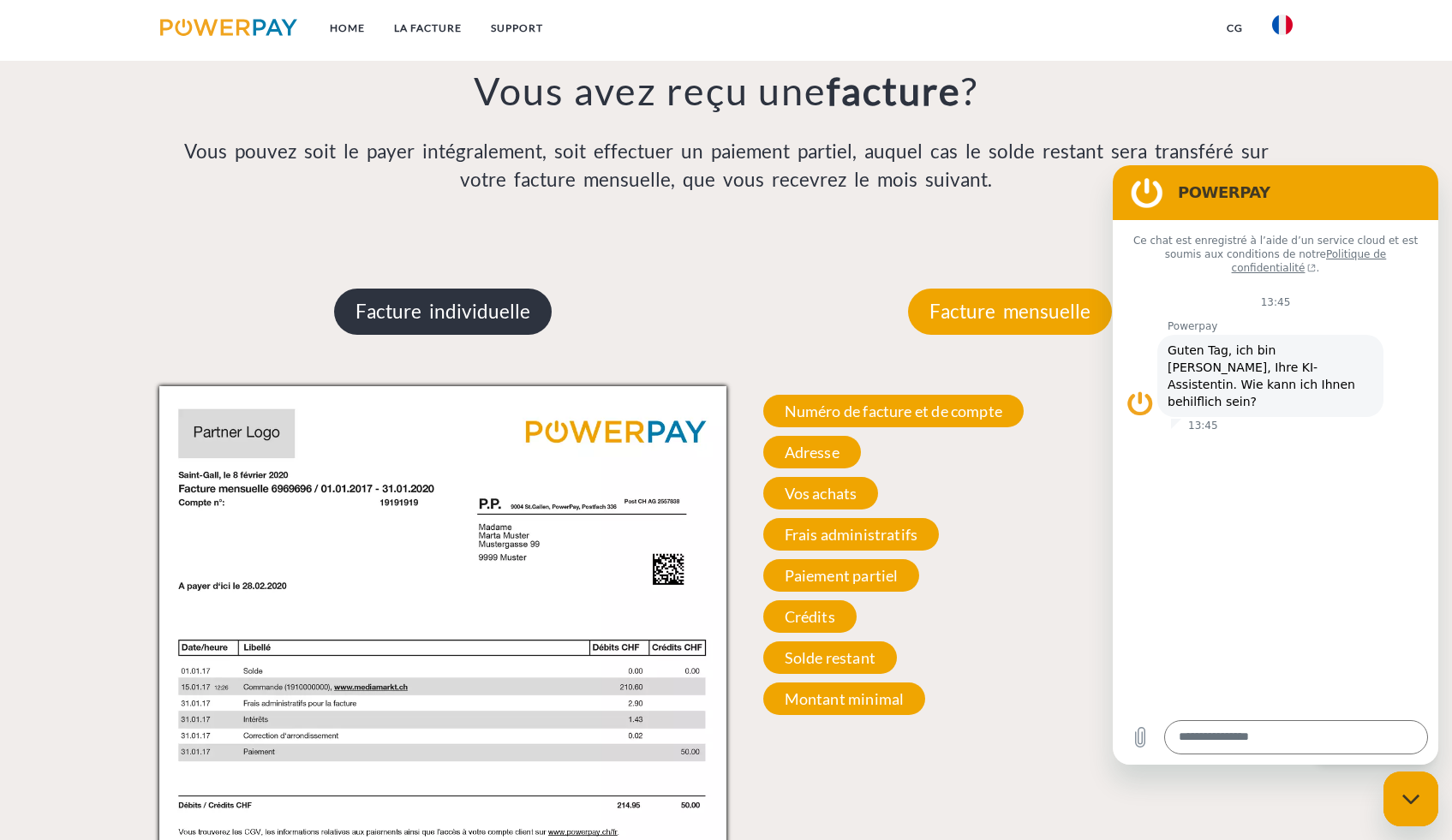
click at [519, 312] on p "Facture individuelle" at bounding box center [444, 312] width 218 height 46
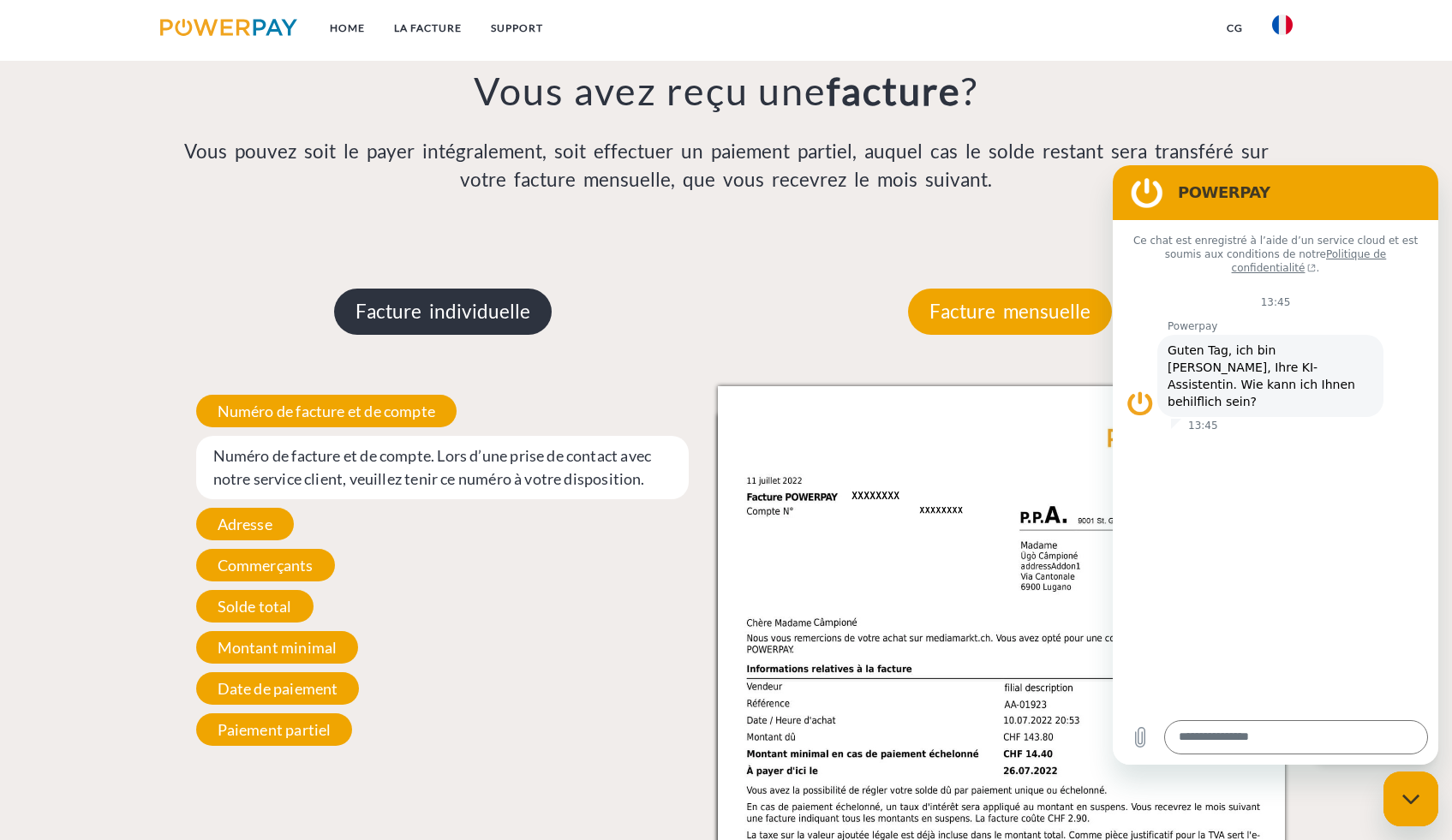
click at [428, 313] on p "Facture individuelle" at bounding box center [444, 312] width 218 height 46
click at [371, 487] on span "Numéro de facture et de compte. Lors d’une prise de contact avec notre service …" at bounding box center [443, 467] width 493 height 63
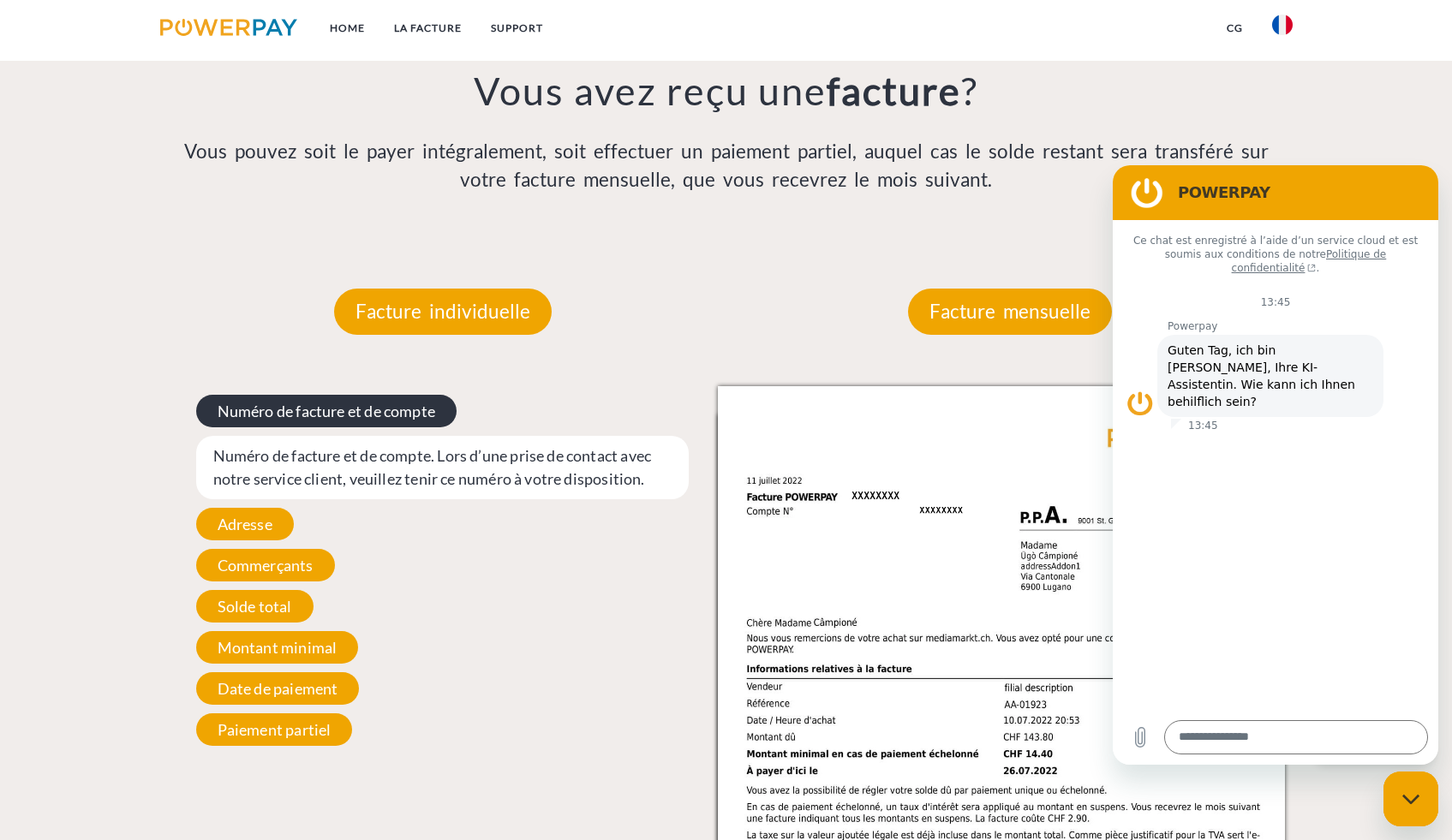
click at [345, 416] on span "Numéro de facture et de compte" at bounding box center [326, 411] width 261 height 32
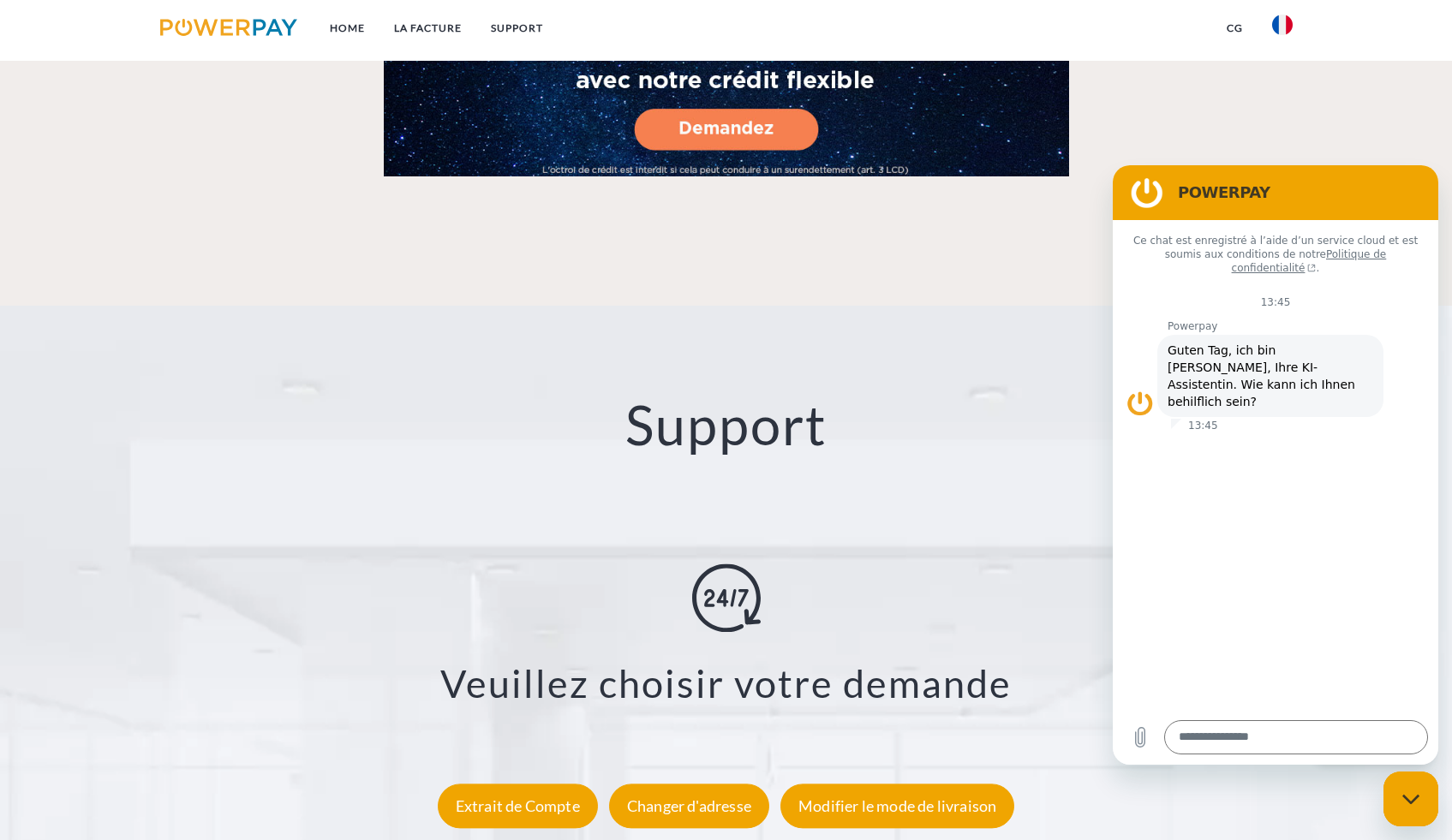
scroll to position [3227, 0]
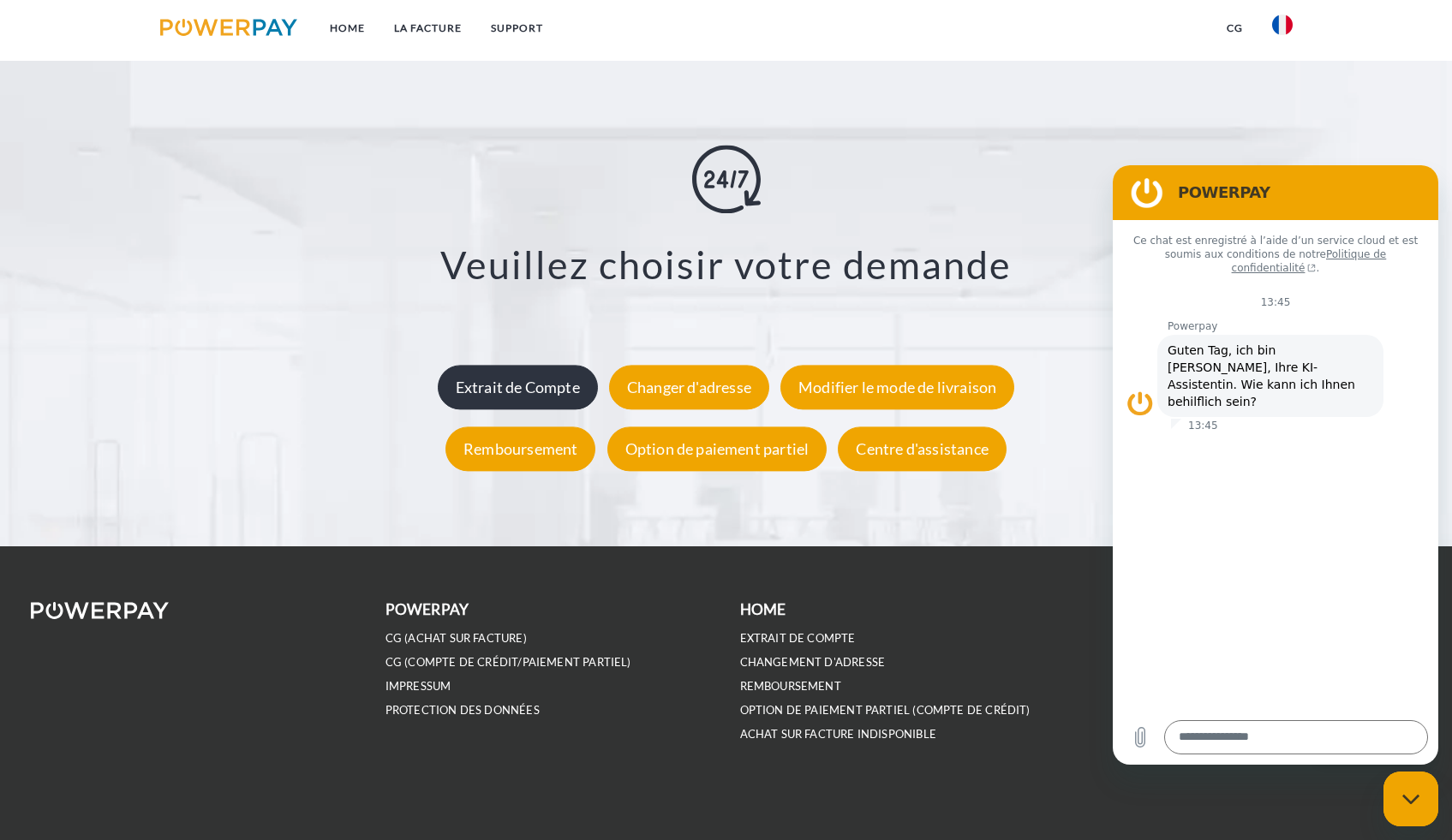
click at [537, 386] on div "Extrait de Compte" at bounding box center [518, 387] width 161 height 45
